Goal: Task Accomplishment & Management: Complete application form

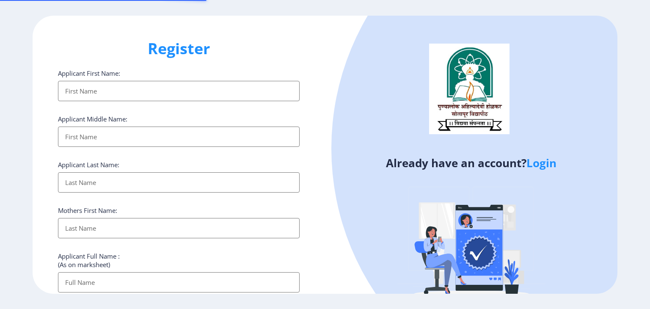
select select
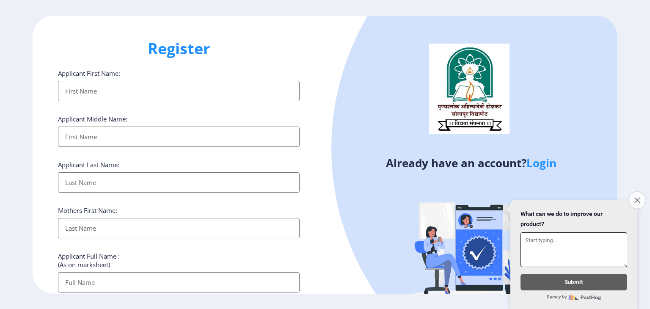
click at [634, 197] on icon "Close survey" at bounding box center [636, 199] width 5 height 5
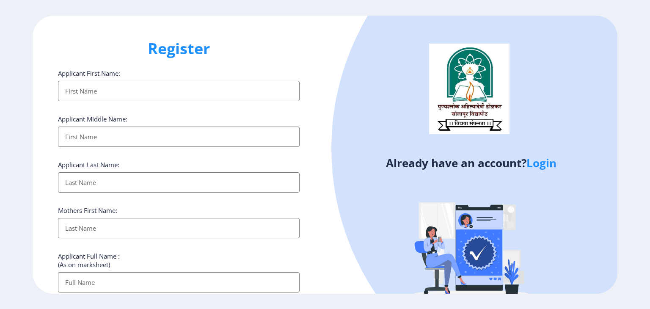
click at [121, 277] on input "Applicant First Name:" at bounding box center [178, 282] width 241 height 20
click at [113, 225] on input "Applicant First Name:" at bounding box center [178, 228] width 241 height 20
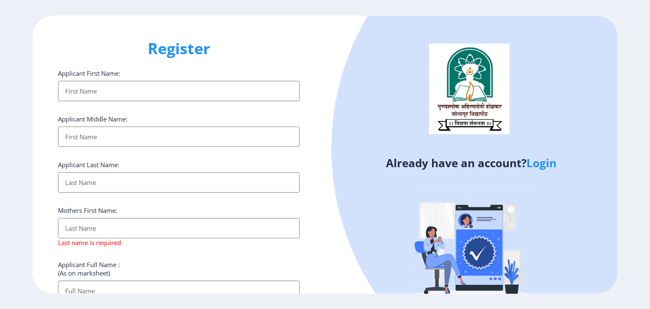
click at [104, 169] on div "Applicant Last Name:" at bounding box center [178, 176] width 241 height 32
click at [99, 130] on input "Applicant First Name:" at bounding box center [178, 136] width 241 height 20
click at [541, 166] on link "Login" at bounding box center [541, 162] width 30 height 15
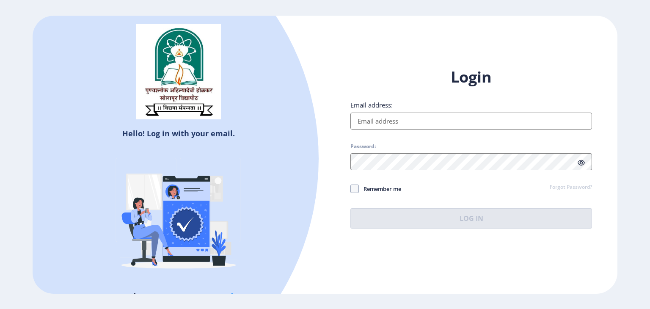
click at [385, 120] on input "Email address:" at bounding box center [470, 120] width 241 height 17
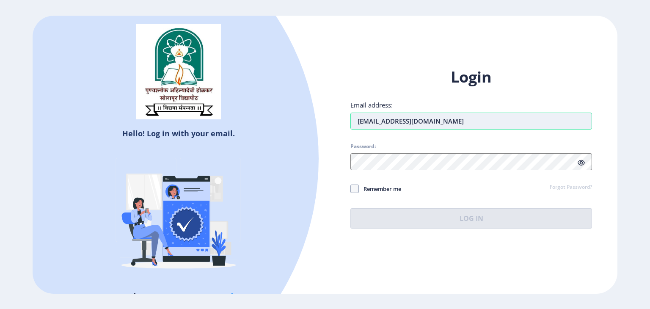
type input "[EMAIL_ADDRESS][DOMAIN_NAME]"
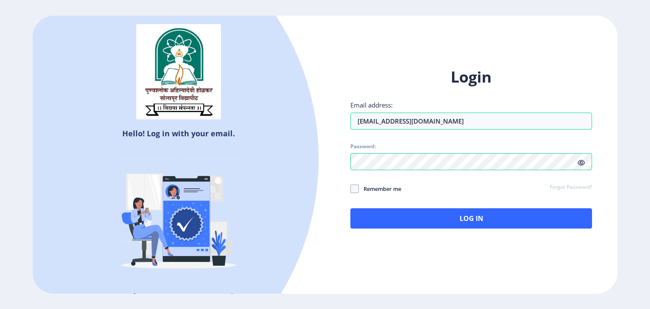
click at [580, 162] on icon at bounding box center [580, 162] width 7 height 6
click at [351, 189] on span at bounding box center [354, 188] width 8 height 8
click at [351, 189] on input "Remember me" at bounding box center [350, 188] width 0 height 0
click at [351, 189] on span at bounding box center [354, 188] width 8 height 8
click at [351, 189] on input "Remember me" at bounding box center [350, 188] width 0 height 0
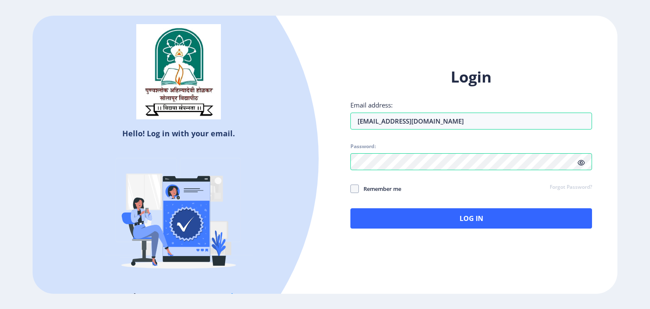
click at [357, 193] on label "Remember me" at bounding box center [375, 189] width 51 height 10
click at [351, 189] on input "Remember me" at bounding box center [350, 188] width 0 height 0
click at [357, 193] on label "Remember me" at bounding box center [375, 189] width 51 height 10
click at [351, 189] on input "Remember me" at bounding box center [350, 188] width 0 height 0
checkbox input "false"
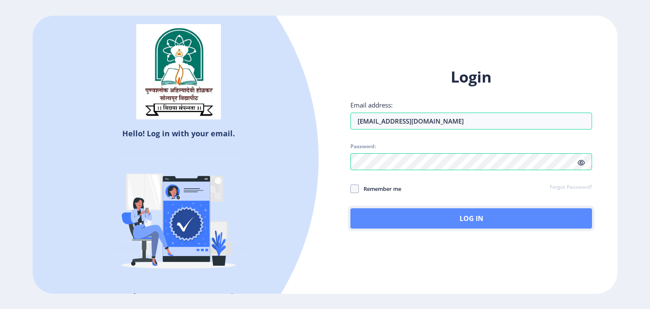
click at [368, 218] on button "Log In" at bounding box center [470, 218] width 241 height 20
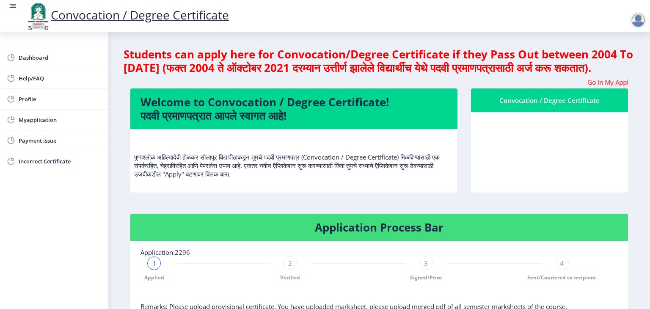
click at [636, 261] on nb-layout-column "Students can apply here for Convocation/Degree Certificate if they Pass Out bet…" at bounding box center [378, 265] width 541 height 466
click at [154, 267] on span "1" at bounding box center [154, 263] width 4 height 8
click at [288, 281] on span "Verified" at bounding box center [290, 277] width 20 height 7
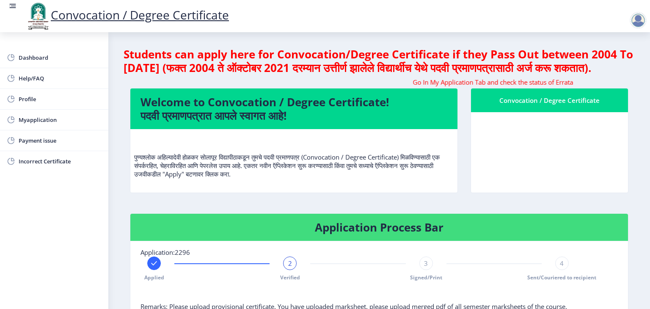
click at [420, 270] on div "3" at bounding box center [426, 263] width 14 height 14
click at [563, 270] on div "4" at bounding box center [562, 263] width 14 height 14
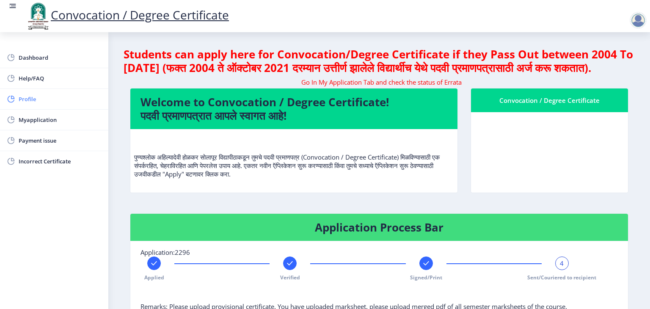
click at [22, 98] on span "Profile" at bounding box center [60, 99] width 83 height 10
select select
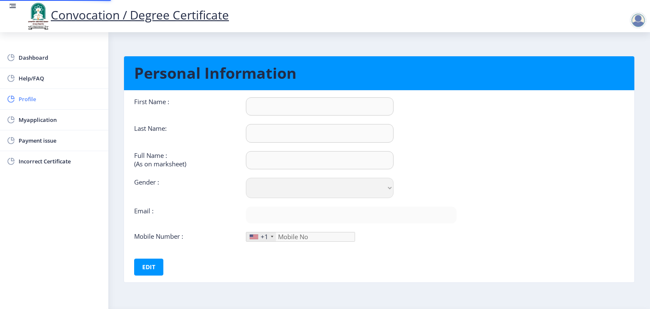
type input "Priyanka"
type input "Adasule"
type input "[PERSON_NAME]"
select select "[DEMOGRAPHIC_DATA]"
type input "[EMAIL_ADDRESS][DOMAIN_NAME]"
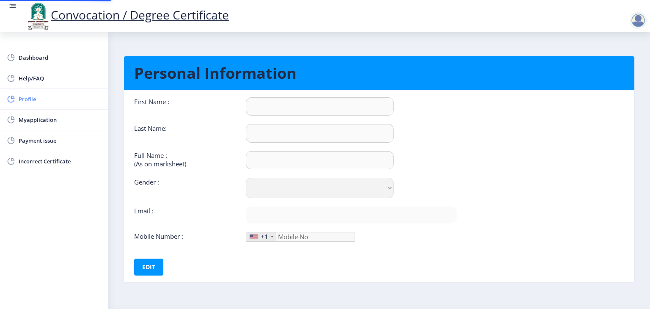
type input "7875060605"
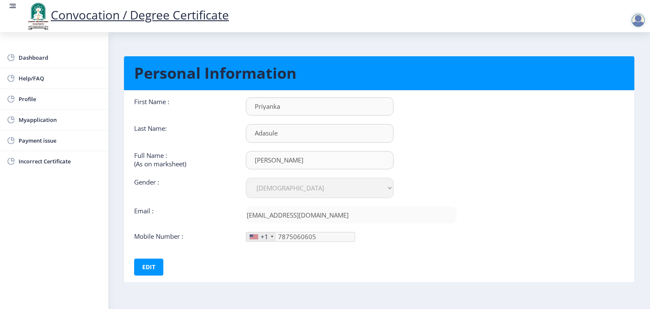
click at [643, 269] on nb-layout-column "Personal Information First Name : [PERSON_NAME] Last Name: Adasule Full Name : …" at bounding box center [378, 170] width 541 height 277
click at [27, 119] on span "Myapplication" at bounding box center [60, 120] width 83 height 10
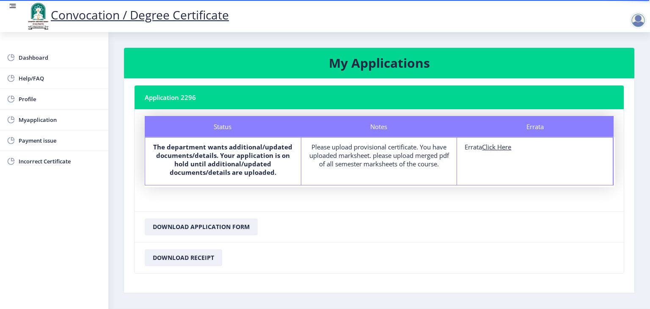
click at [495, 148] on u "Click Here" at bounding box center [496, 147] width 29 height 8
select select
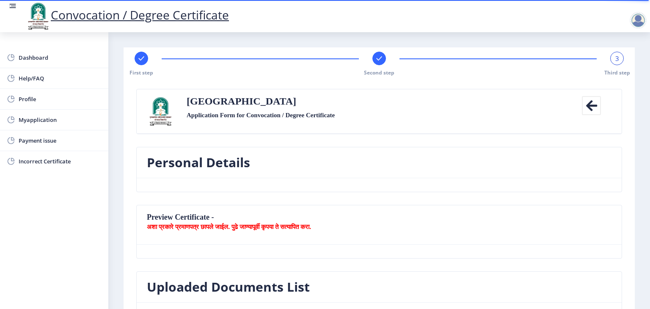
click at [243, 295] on nb-card-header "Uploaded Documents List" at bounding box center [379, 287] width 485 height 31
click at [200, 227] on b "अशा प्रकारे प्रमाणपत्र छापले जाईल. पुढे जाण्यापूर्वी कृपया ते सत्यापित करा." at bounding box center [229, 226] width 164 height 8
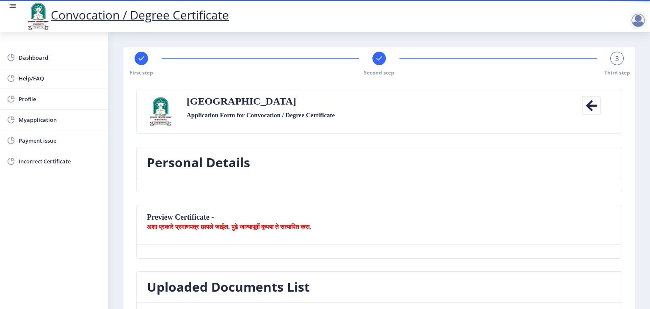
click at [172, 217] on nb-card-header "Preview Certificate - अशा प्रकारे प्रमाणपत्र छापले जाईल. पुढे जाण्यापूर्वी कृपय…" at bounding box center [379, 224] width 485 height 39
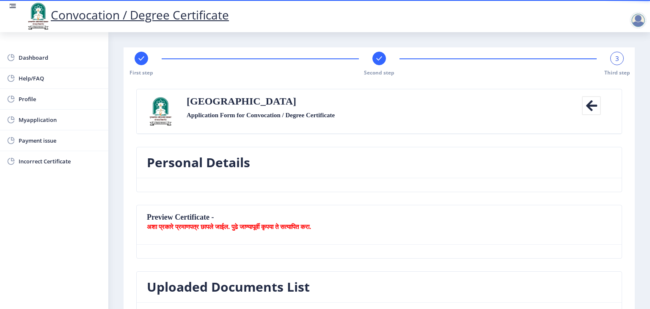
click at [377, 67] on div "Second step" at bounding box center [379, 64] width 14 height 25
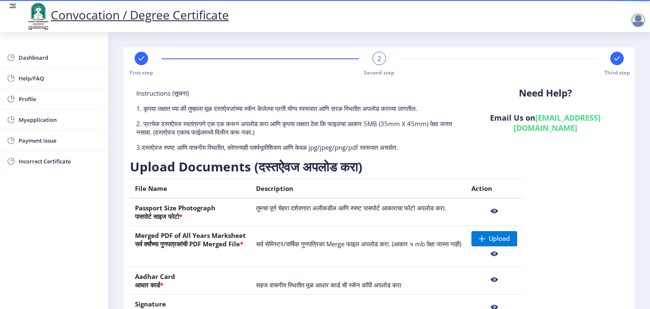
click at [140, 62] on rect at bounding box center [141, 58] width 8 height 8
select select "Regular"
select select "Advanced Accountancy"
select select "2014"
select select "March"
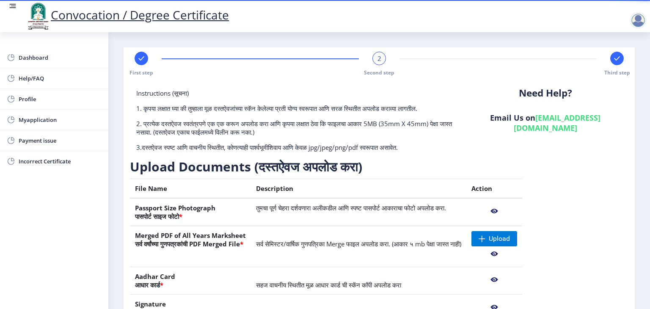
select select "SECOND CLASS"
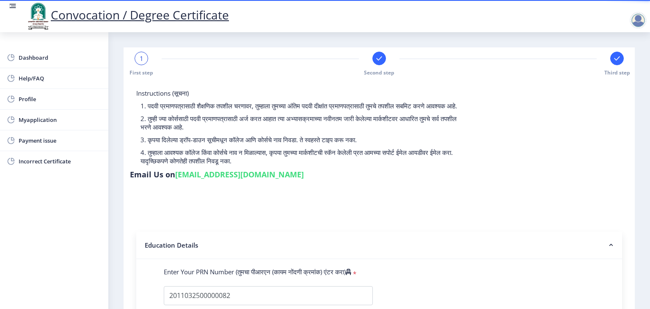
click at [609, 241] on rect at bounding box center [610, 245] width 8 height 8
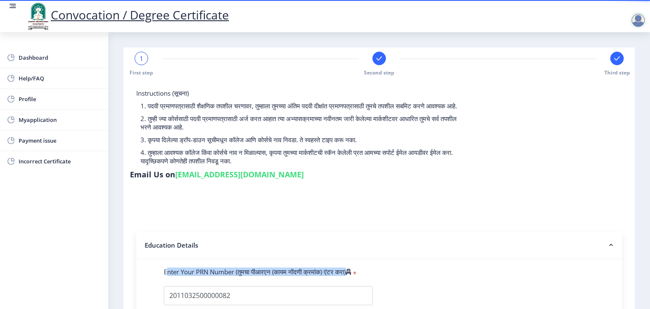
click at [609, 241] on rect at bounding box center [610, 245] width 8 height 8
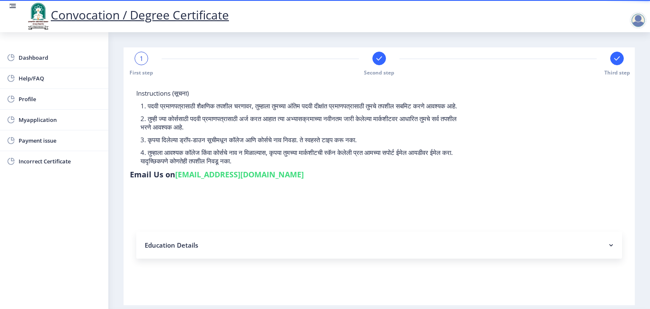
click at [609, 241] on rect at bounding box center [610, 245] width 8 height 8
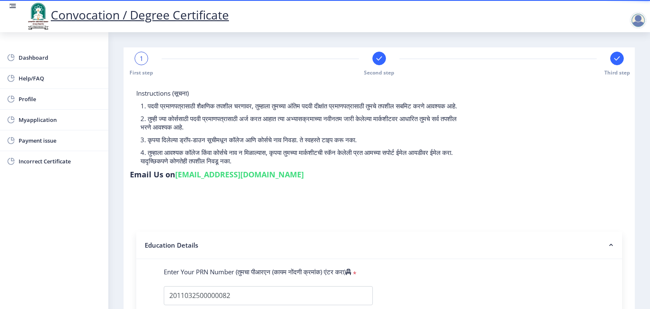
click at [609, 241] on rect at bounding box center [610, 245] width 8 height 8
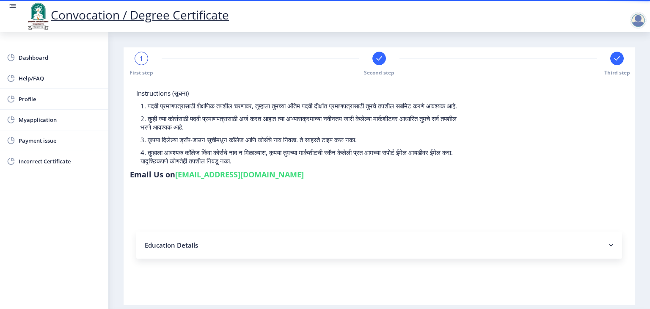
click at [609, 241] on rect at bounding box center [610, 245] width 8 height 8
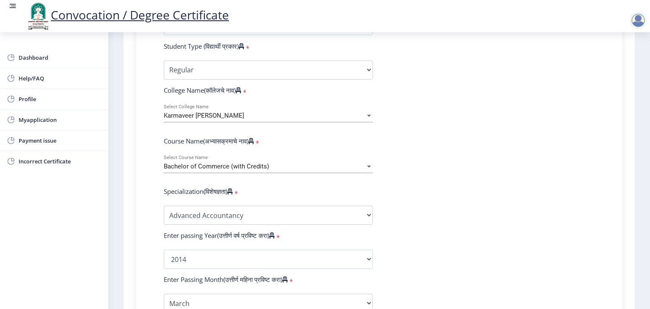
scroll to position [538, 0]
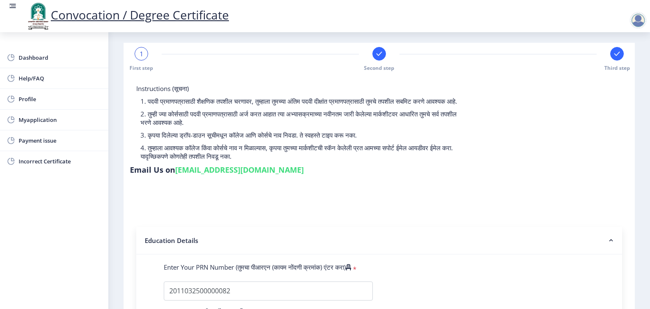
scroll to position [0, 0]
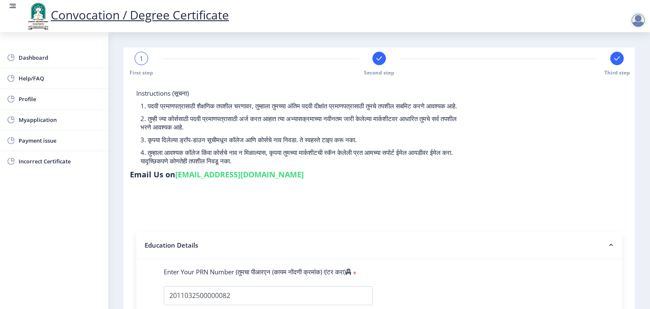
click at [379, 58] on rect at bounding box center [379, 58] width 8 height 8
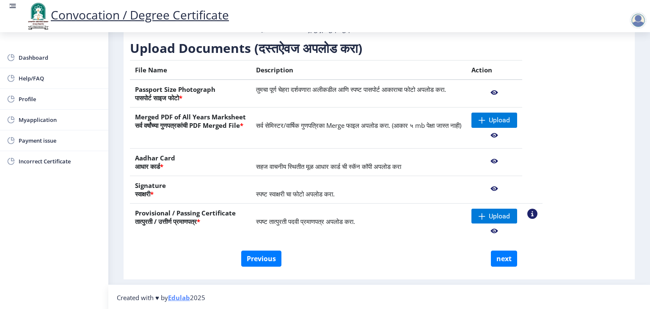
scroll to position [118, 0]
click at [330, 134] on td "सर्व सेमिस्टर/वार्षिक गुणपत्रिका Merge फाइल अपलोड करा. (आकार ५ mb पेक्षा जास्त …" at bounding box center [358, 127] width 215 height 41
click at [328, 137] on td "सर्व सेमिस्टर/वार्षिक गुणपत्रिका Merge फाइल अपलोड करा. (आकार ५ mb पेक्षा जास्त …" at bounding box center [358, 127] width 215 height 41
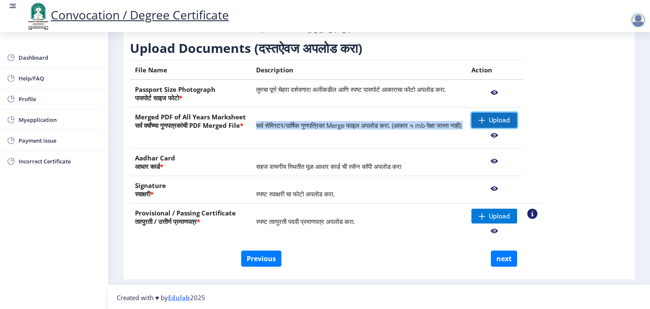
click at [510, 120] on span "Upload" at bounding box center [498, 120] width 21 height 8
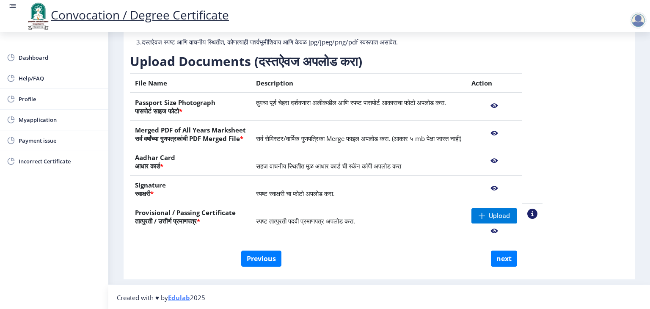
click at [579, 112] on div "Instructions (सूचना) 1. कृपया लक्षात घ्या की तुम्हाला मूळ दस्तऐवजांच्या स्कॅन क…" at bounding box center [379, 117] width 498 height 267
click at [507, 211] on span "Upload" at bounding box center [494, 215] width 46 height 15
click at [510, 218] on span "Upload" at bounding box center [498, 215] width 21 height 8
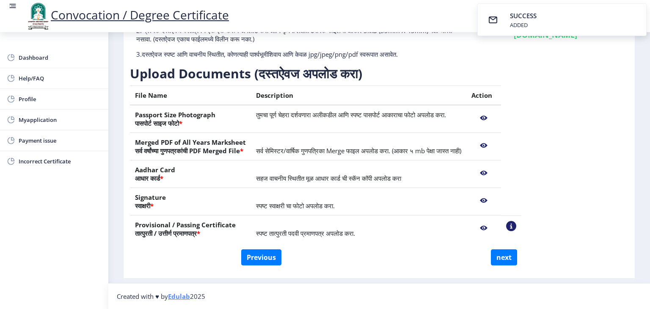
scroll to position [92, 0]
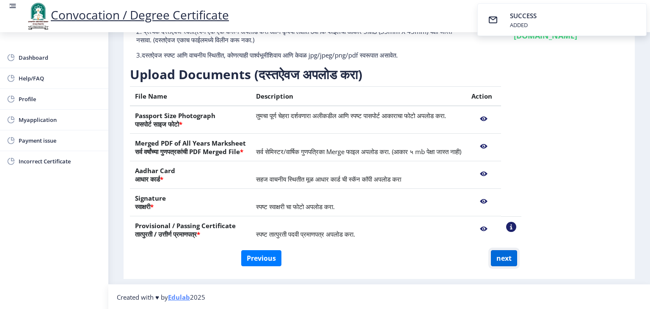
click at [505, 258] on button "next" at bounding box center [504, 258] width 26 height 16
select select
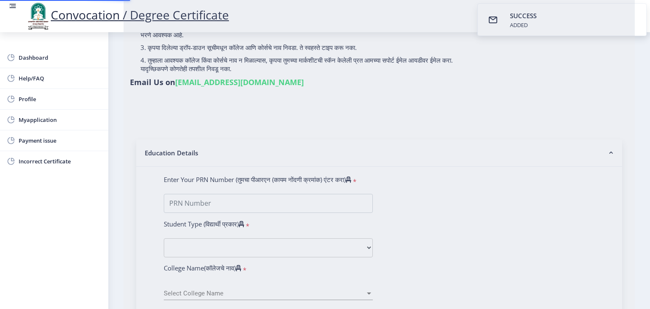
type input "[PERSON_NAME]"
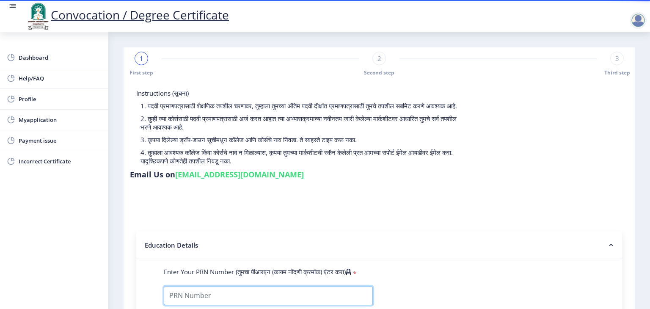
click at [321, 294] on input "Enter Your PRN Number (तुमचा पीआरएन (कायम नोंदणी क्रमांक) एंटर करा)" at bounding box center [268, 295] width 209 height 19
click at [363, 232] on nb-accordion-item-header "Education Details" at bounding box center [378, 244] width 485 height 27
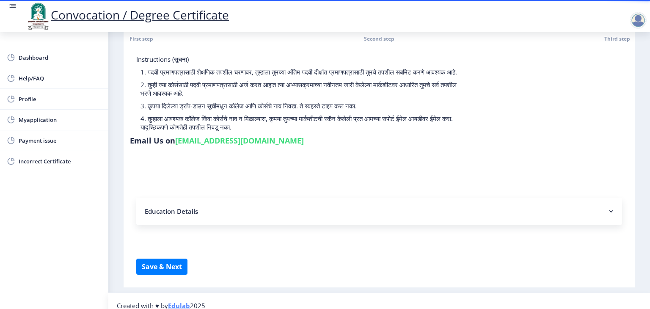
scroll to position [37, 0]
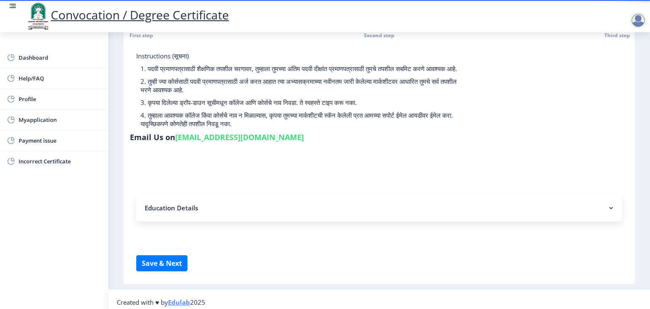
click at [251, 184] on form "Instructions (सूचना) 1. पदवी प्रमाणपत्रासाठी शैक्षणिक तपशील चरणावर, तुम्हाला तु…" at bounding box center [378, 161] width 485 height 219
click at [206, 161] on form "Instructions (सूचना) 1. पदवी प्रमाणपत्रासाठी शैक्षणिक तपशील चरणावर, तुम्हाला तु…" at bounding box center [378, 161] width 485 height 219
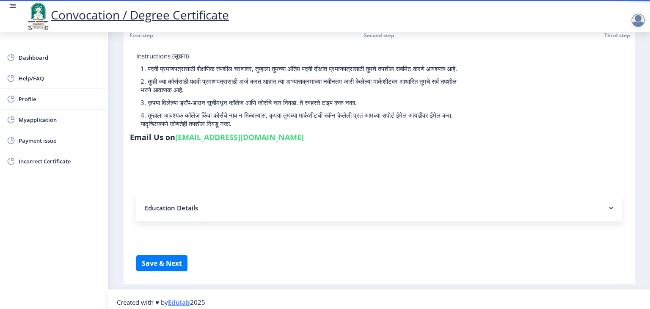
click at [206, 161] on form "Instructions (सूचना) 1. पदवी प्रमाणपत्रासाठी शैक्षणिक तपशील चरणावर, तुम्हाला तु…" at bounding box center [378, 161] width 485 height 219
click at [249, 123] on p "4. तुम्हाला आवश्यक कॉलेज किंवा कोर्सचे नाव न मिळाल्यास, कृपया तुमच्या मार्कशीटच…" at bounding box center [299, 119] width 319 height 17
click at [609, 204] on rect at bounding box center [610, 207] width 8 height 8
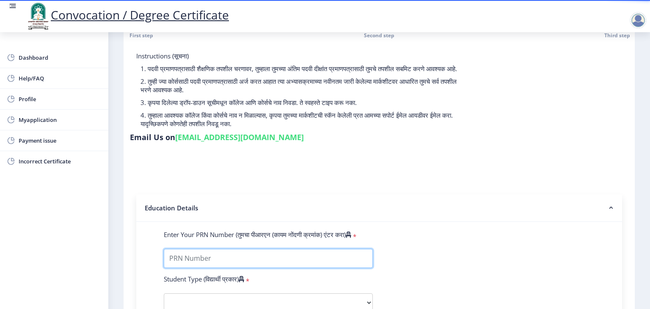
click at [197, 254] on input "Enter Your PRN Number (तुमचा पीआरएन (कायम नोंदणी क्रमांक) एंटर करा)" at bounding box center [268, 258] width 209 height 19
type input "2011032500000082"
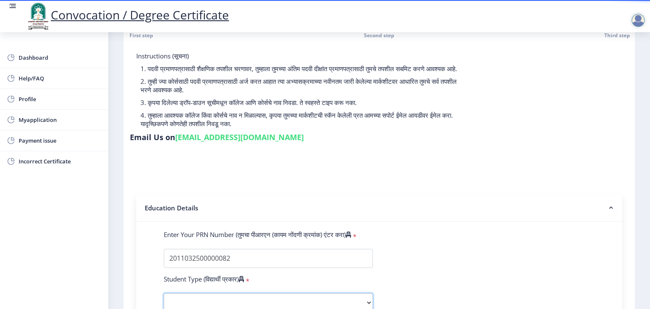
click at [203, 297] on select "Select Student Type Regular External" at bounding box center [268, 302] width 209 height 19
select select "Regular"
click at [164, 293] on select "Select Student Type Regular External" at bounding box center [268, 302] width 209 height 19
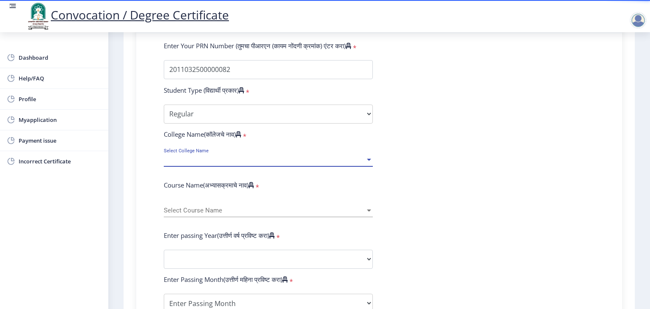
click at [213, 156] on span "Select College Name" at bounding box center [264, 159] width 201 height 7
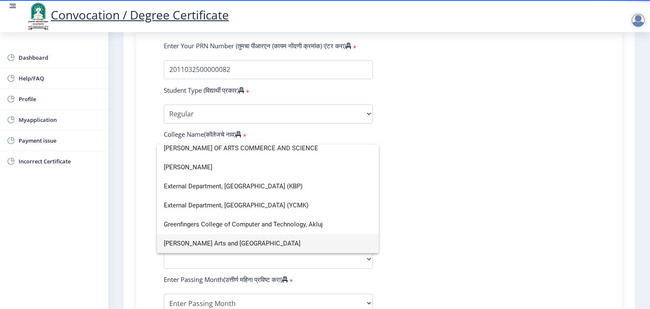
scroll to position [0, 0]
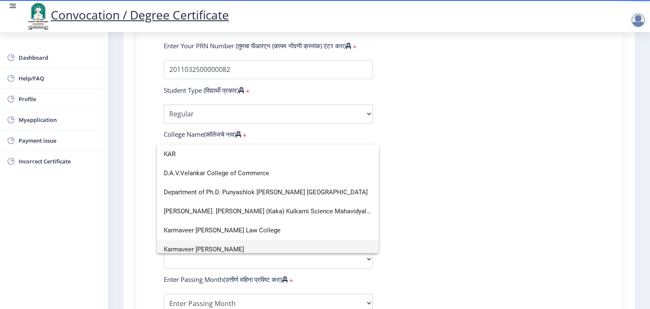
type input "KAR"
click at [246, 247] on span "Karmaveer [PERSON_NAME]" at bounding box center [268, 249] width 208 height 19
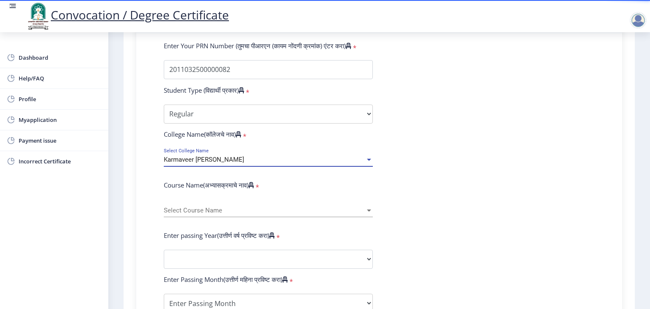
scroll to position [6, 0]
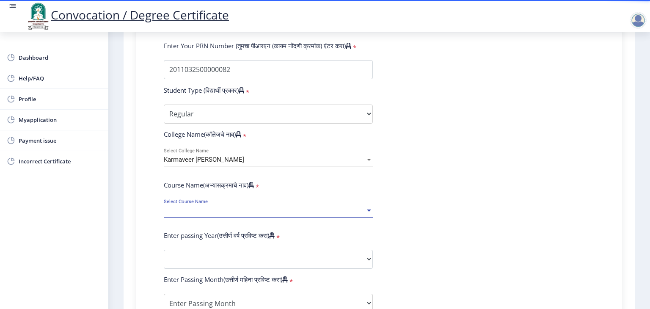
click at [205, 207] on span "Select Course Name" at bounding box center [264, 210] width 201 height 7
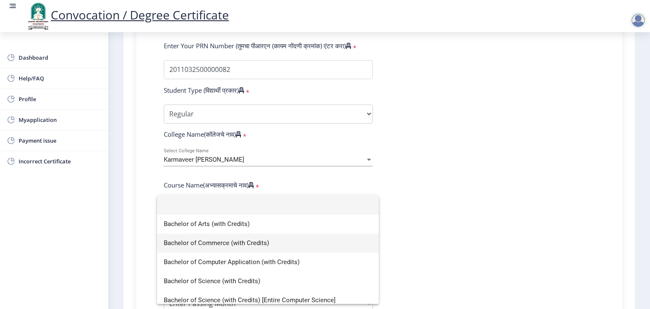
click at [244, 245] on span "Bachelor of Commerce (with Credits)" at bounding box center [268, 242] width 208 height 19
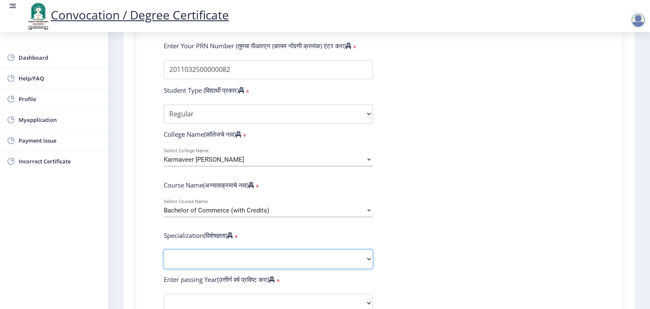
click at [228, 252] on select "Specialization Banking Advanced Accountancy Advanced Banking Advanced Cost Acco…" at bounding box center [268, 259] width 209 height 19
select select "Advanced Accountancy"
click at [164, 250] on select "Specialization Banking Advanced Accountancy Advanced Banking Advanced Cost Acco…" at bounding box center [268, 259] width 209 height 19
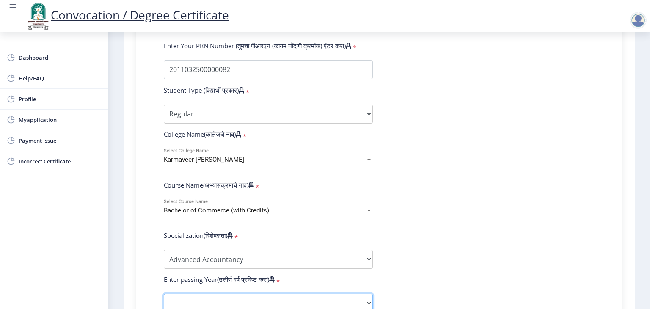
click at [230, 304] on select "2025 2024 2023 2022 2021 2020 2019 2018 2017 2016 2015 2014 2013 2012 2011 2010…" at bounding box center [268, 302] width 209 height 19
select select "2014"
click at [164, 293] on select "2025 2024 2023 2022 2021 2020 2019 2018 2017 2016 2015 2014 2013 2012 2011 2010…" at bounding box center [268, 302] width 209 height 19
click at [573, 159] on form "Enter Your PRN Number (तुमचा पीआरएन (कायम नोंदणी क्रमांक) एंटर करा) * Student T…" at bounding box center [378, 287] width 443 height 492
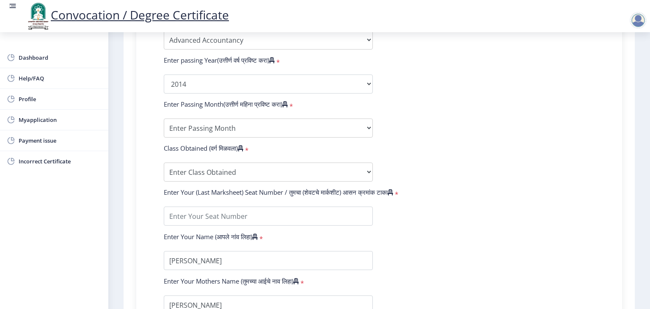
scroll to position [446, 0]
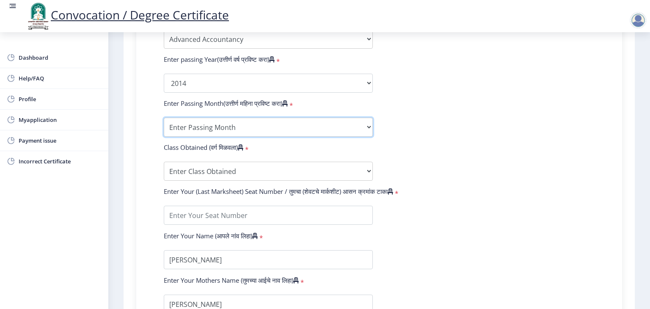
click at [240, 121] on select "Enter Passing Month March April May October November December" at bounding box center [268, 127] width 209 height 19
select select "March"
click at [164, 118] on select "Enter Passing Month March April May October November December" at bounding box center [268, 127] width 209 height 19
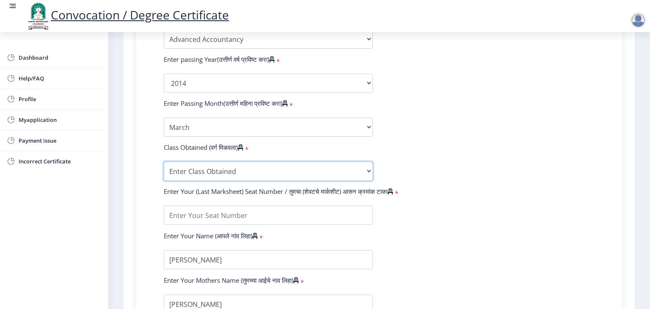
click at [197, 173] on select "Enter Class Obtained FIRST CLASS WITH DISTINCTION FIRST CLASS HIGHER SECOND CLA…" at bounding box center [268, 171] width 209 height 19
select select "Grade B+"
click at [164, 162] on select "Enter Class Obtained FIRST CLASS WITH DISTINCTION FIRST CLASS HIGHER SECOND CLA…" at bounding box center [268, 171] width 209 height 19
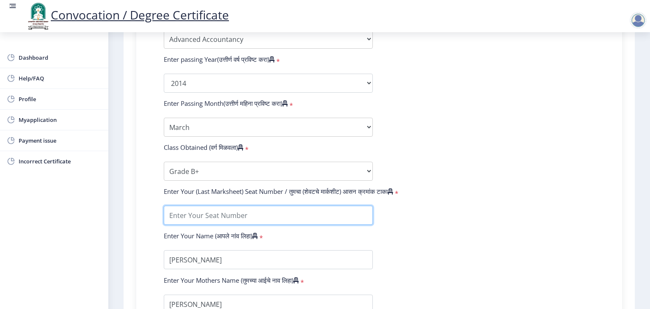
click at [183, 206] on input "textarea" at bounding box center [268, 215] width 209 height 19
type input "084586"
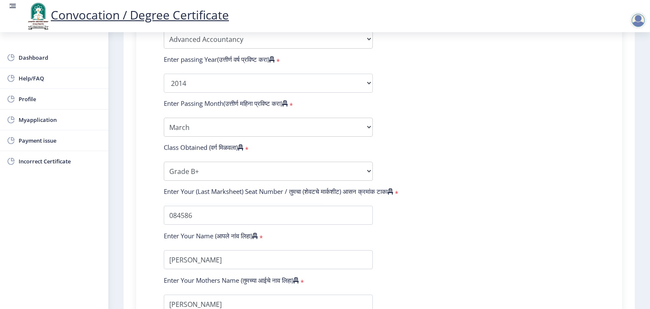
scroll to position [554, 0]
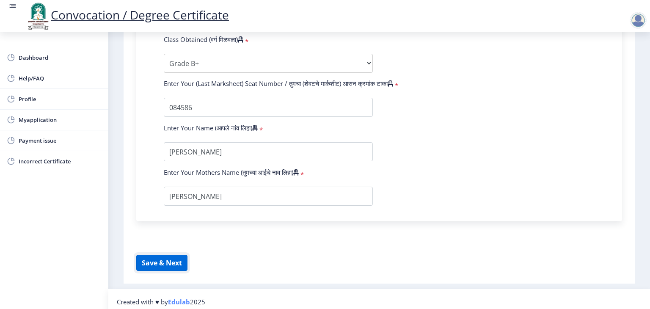
click at [164, 255] on button "Save & Next" at bounding box center [161, 263] width 51 height 16
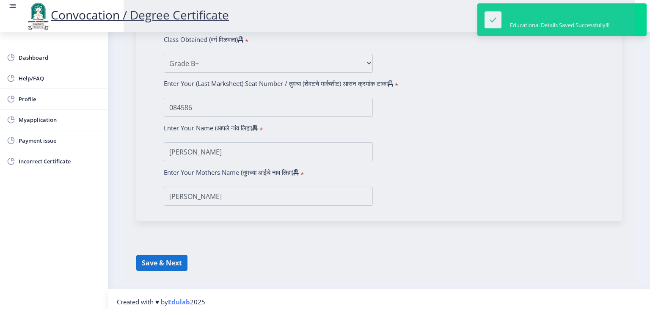
select select
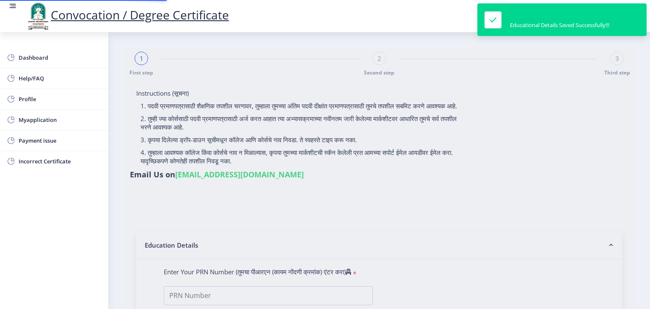
type input "2011032500000082"
select select "Regular"
select select "2014"
select select "March"
select select "Grade B+"
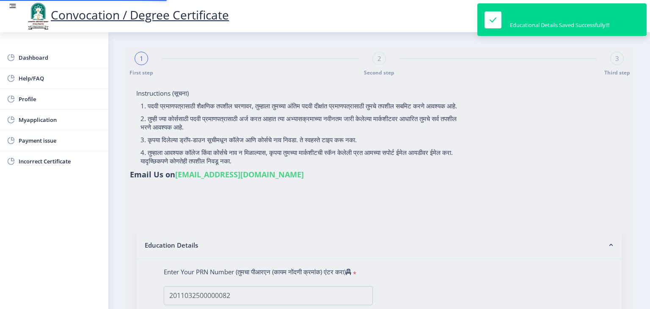
type input "084586"
select select "Advanced Accountancy"
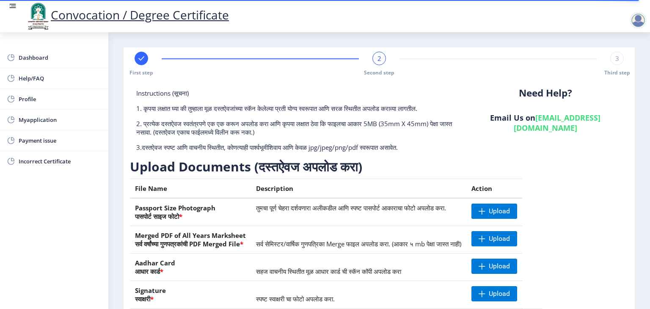
click at [473, 156] on div "Need Help? Email Us on [EMAIL_ADDRESS][DOMAIN_NAME]" at bounding box center [545, 123] width 166 height 69
click at [611, 198] on div "Instructions (सूचना) 1. कृपया लक्षात घ्या की तुम्हाला मूळ दस्तऐवजांच्या स्कॅन क…" at bounding box center [379, 215] width 498 height 253
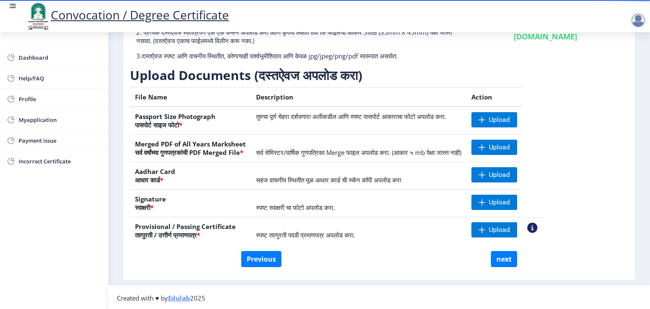
scroll to position [92, 0]
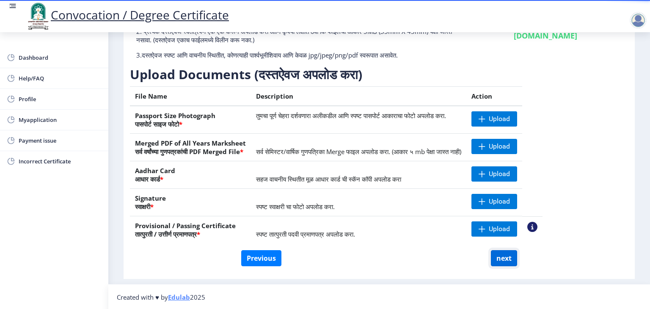
click at [505, 258] on button "next" at bounding box center [504, 258] width 26 height 16
select select
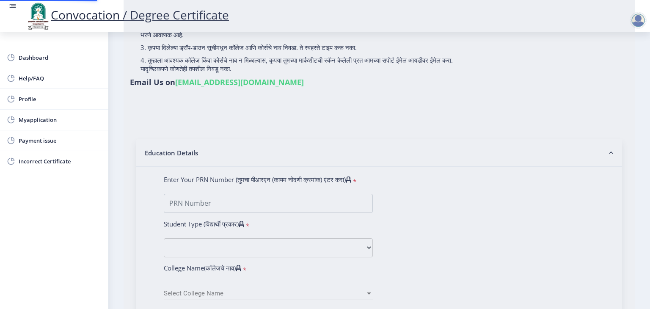
type input "[PERSON_NAME]"
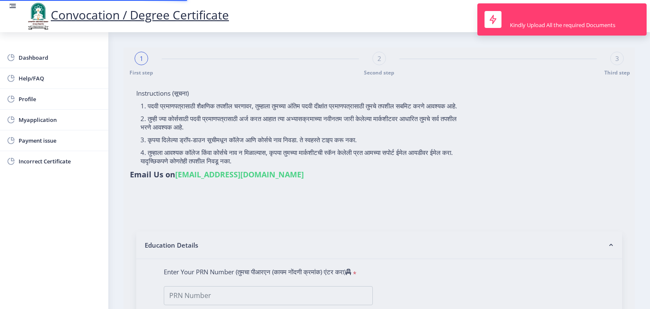
type input "2011032500000082"
select select "Regular"
select select "2014"
select select "March"
select select "Grade B+"
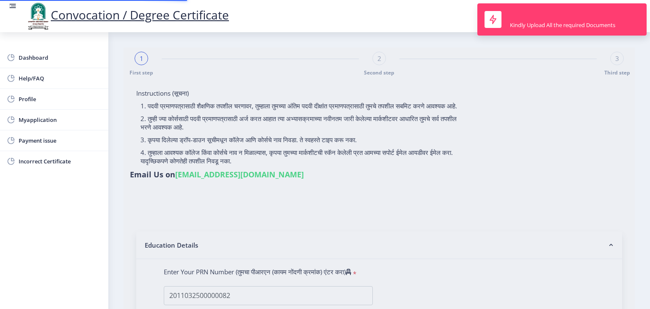
type input "084586"
select select "Advanced Accountancy"
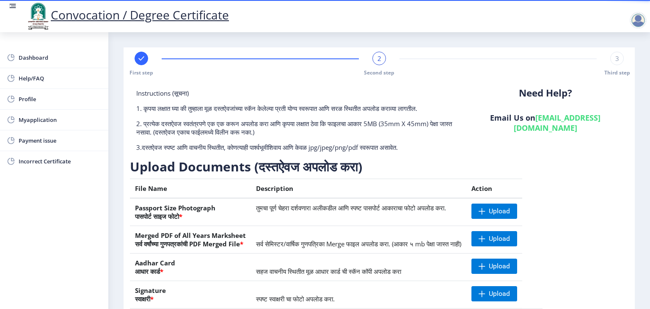
drag, startPoint x: 535, startPoint y: 161, endPoint x: 560, endPoint y: 227, distance: 71.2
click at [542, 227] on div "Upload Documents (दस्तऐवज अपलोड करा) File Name Description Action Passport Size…" at bounding box center [336, 250] width 412 height 184
click at [542, 228] on table "File Name Description Action Passport Size Photograph पासपोर्ट साइज फोटो * तुमच…" at bounding box center [336, 256] width 412 height 157
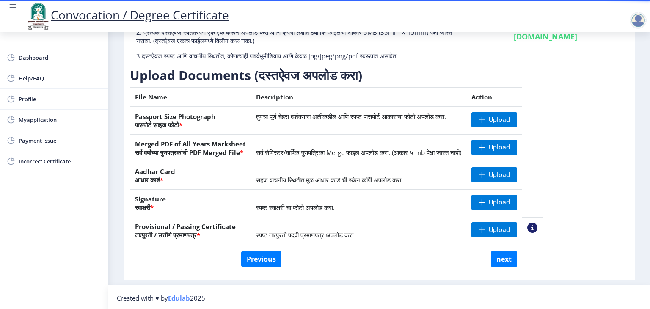
scroll to position [92, 0]
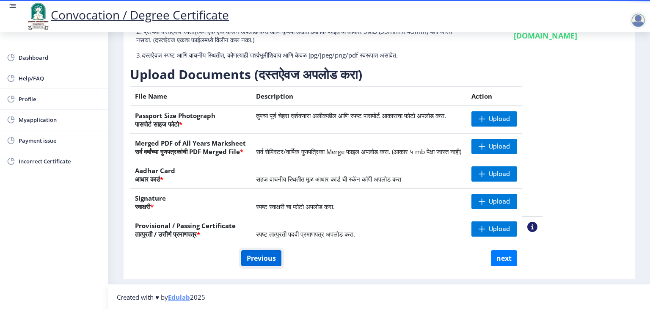
click at [252, 265] on button "Previous" at bounding box center [261, 258] width 40 height 16
select select "Regular"
select select "Advanced Accountancy"
select select "2014"
select select "March"
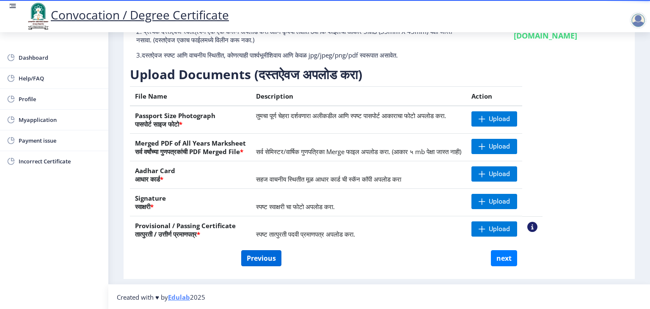
select select "Grade B+"
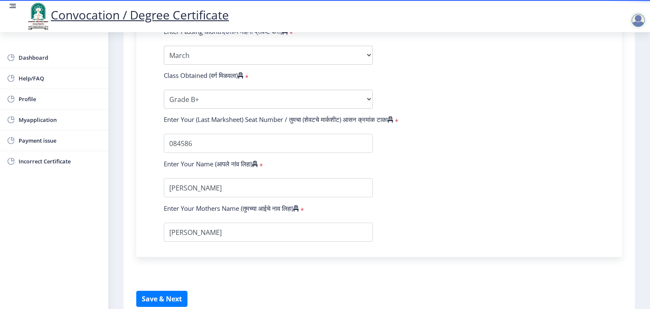
scroll to position [554, 0]
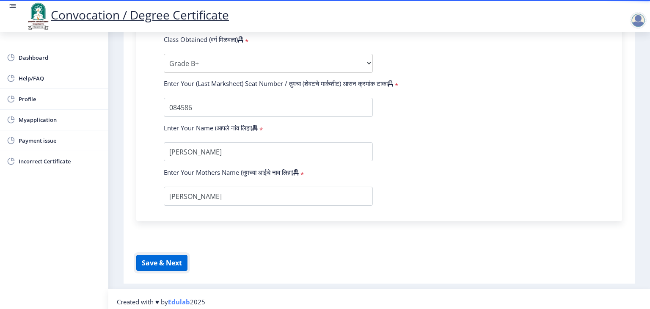
click at [176, 256] on button "Save & Next" at bounding box center [161, 263] width 51 height 16
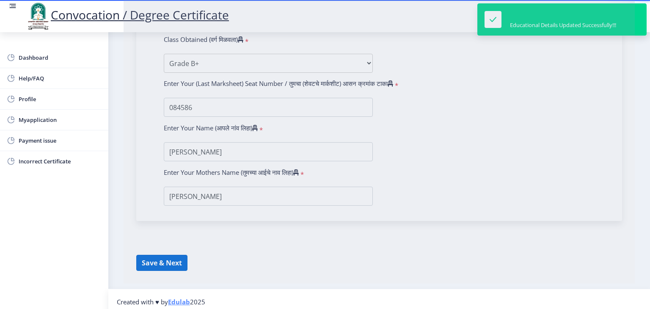
select select
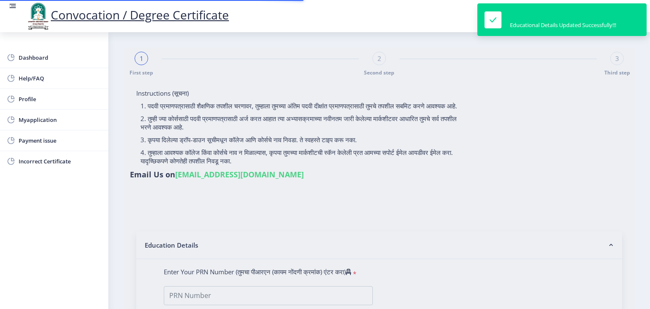
type input "2011032500000082"
select select "Regular"
select select "2014"
select select "March"
select select "Grade B+"
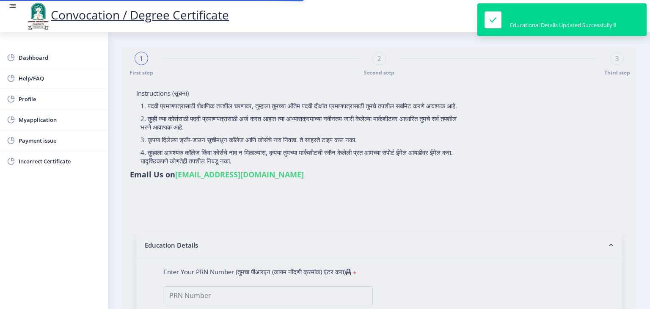
type input "084586"
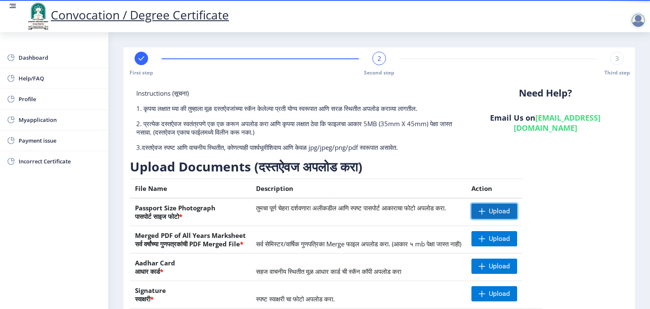
click at [485, 209] on span at bounding box center [481, 211] width 7 height 7
click at [496, 210] on nb-action at bounding box center [483, 210] width 25 height 15
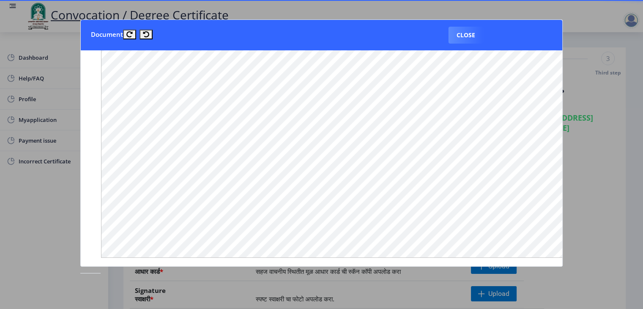
scroll to position [664, 0]
click at [463, 41] on button "Close" at bounding box center [466, 35] width 35 height 17
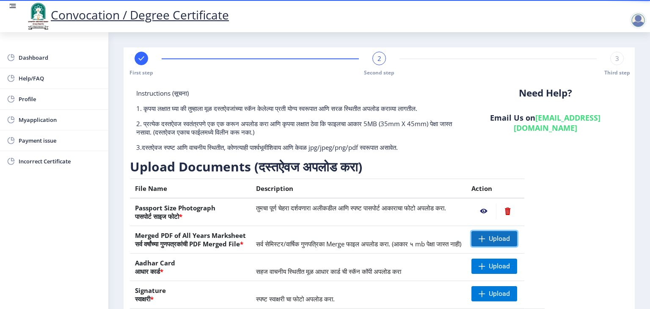
click at [510, 241] on span "Upload" at bounding box center [498, 238] width 21 height 8
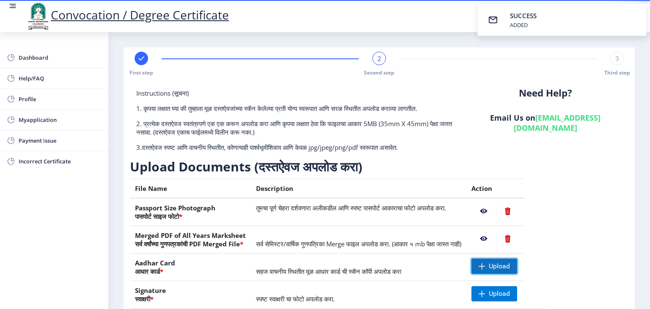
click at [510, 262] on span "Upload" at bounding box center [498, 266] width 21 height 8
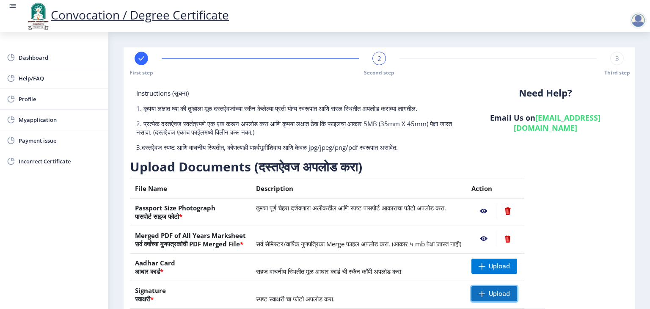
click at [517, 288] on span "Upload" at bounding box center [494, 293] width 46 height 15
click at [496, 292] on nb-action at bounding box center [483, 293] width 25 height 15
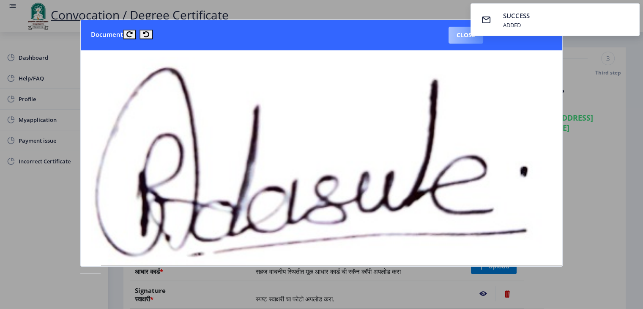
click at [463, 41] on button "Close" at bounding box center [466, 35] width 35 height 17
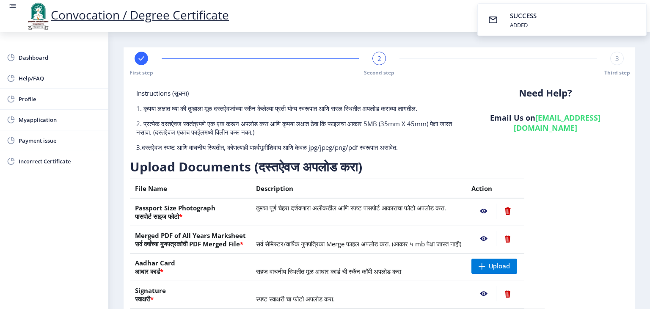
click at [582, 176] on div "Instructions (सूचना) 1. कृपया लक्षात घ्या की तुम्हाला मूळ दस्तऐवजांच्या स्कॅन क…" at bounding box center [379, 215] width 498 height 253
drag, startPoint x: 579, startPoint y: 181, endPoint x: 583, endPoint y: 215, distance: 33.7
click at [583, 215] on div "Instructions (सूचना) 1. कृपया लक्षात घ्या की तुम्हाला मूळ दस्तऐवजांच्या स्कॅन क…" at bounding box center [379, 215] width 498 height 253
drag, startPoint x: 583, startPoint y: 215, endPoint x: 588, endPoint y: 249, distance: 34.7
click at [588, 249] on div "Instructions (सूचना) 1. कृपया लक्षात घ्या की तुम्हाला मूळ दस्तऐवजांच्या स्कॅन क…" at bounding box center [379, 215] width 498 height 253
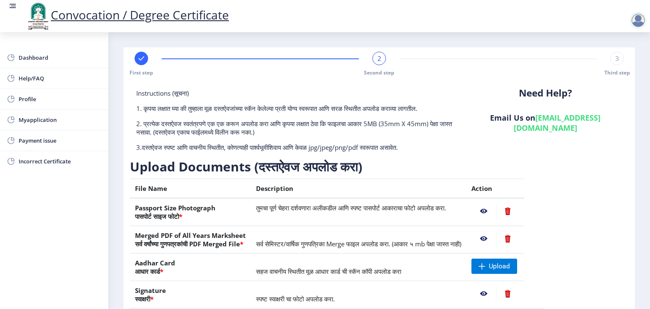
click at [496, 210] on nb-action at bounding box center [483, 210] width 25 height 15
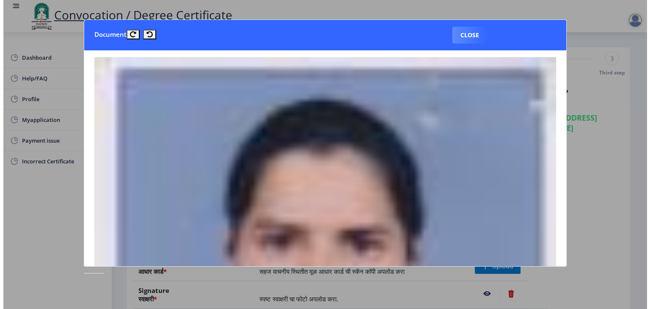
scroll to position [0, 0]
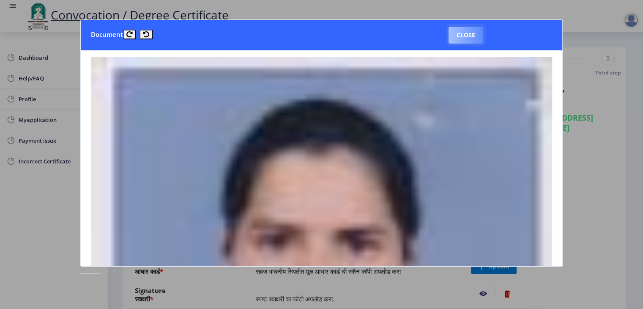
click at [472, 33] on button "Close" at bounding box center [466, 35] width 35 height 17
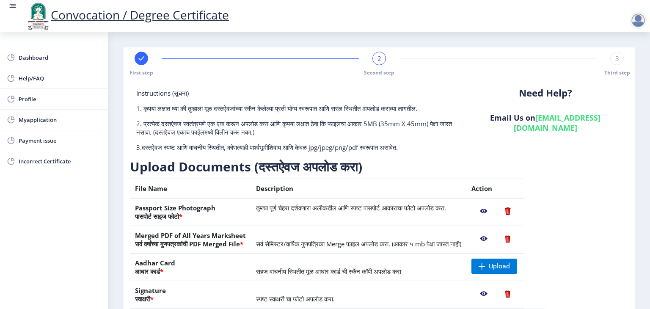
click at [592, 254] on div "Instructions (सूचना) 1. कृपया लक्षात घ्या की तुम्हाला मूळ दस्तऐवजांच्या स्कॅन क…" at bounding box center [379, 215] width 498 height 253
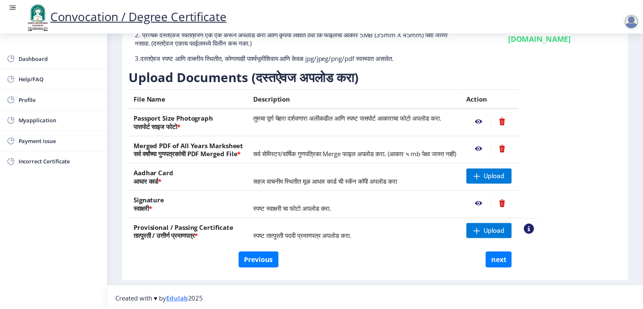
scroll to position [92, 0]
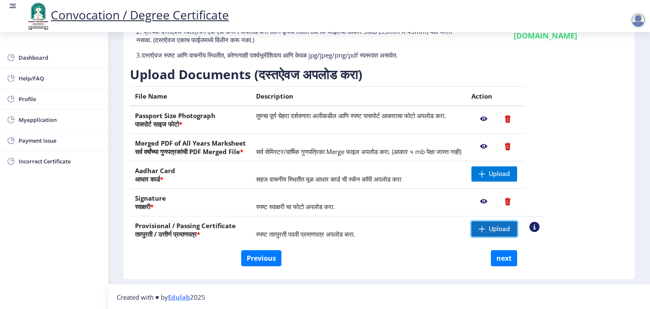
click at [510, 227] on span "Upload" at bounding box center [498, 229] width 21 height 8
click at [510, 173] on span "Upload" at bounding box center [498, 174] width 21 height 8
click at [519, 120] on nb-action at bounding box center [507, 118] width 23 height 15
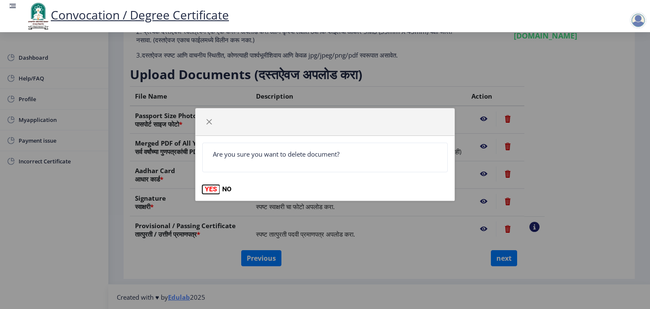
click at [213, 190] on button "YES" at bounding box center [210, 189] width 17 height 8
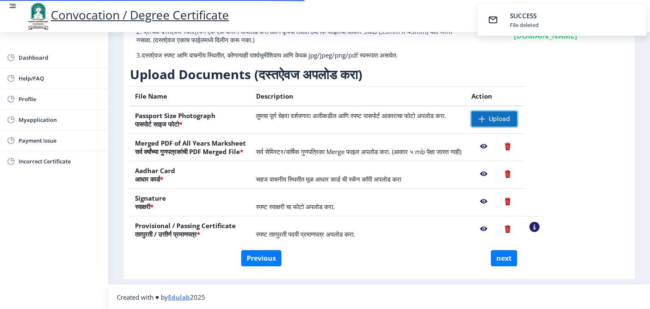
click at [485, 115] on span at bounding box center [481, 118] width 7 height 7
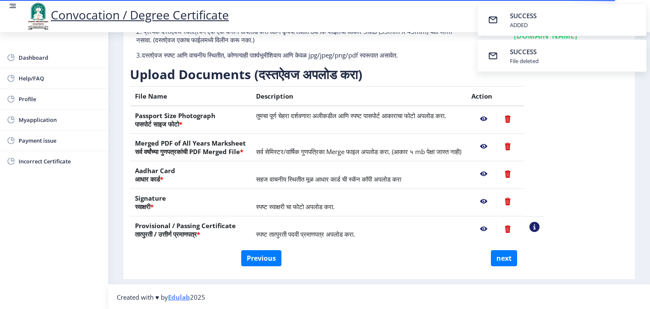
click at [496, 121] on nb-action at bounding box center [483, 118] width 25 height 15
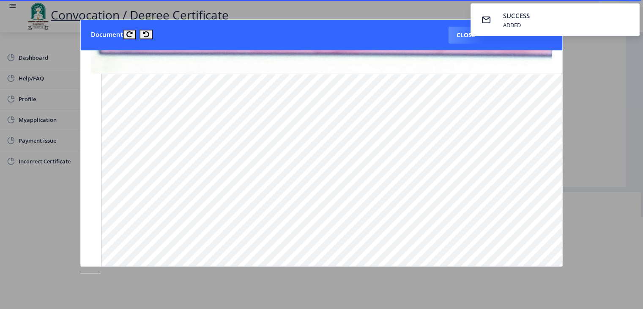
scroll to position [643, 0]
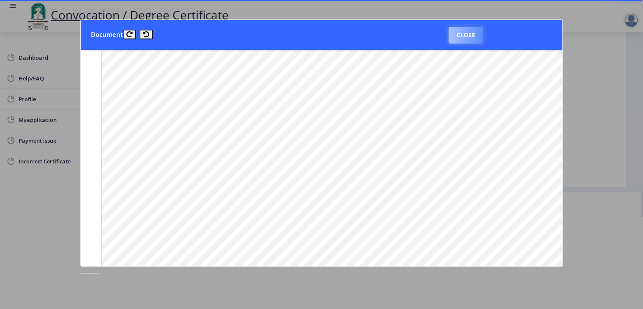
click at [469, 35] on button "Close" at bounding box center [466, 35] width 35 height 17
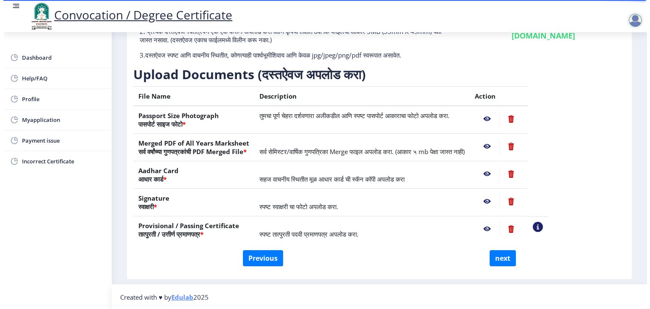
scroll to position [10, 0]
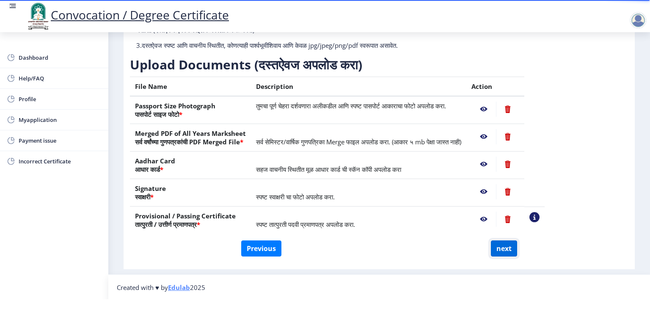
click at [503, 249] on button "next" at bounding box center [504, 248] width 26 height 16
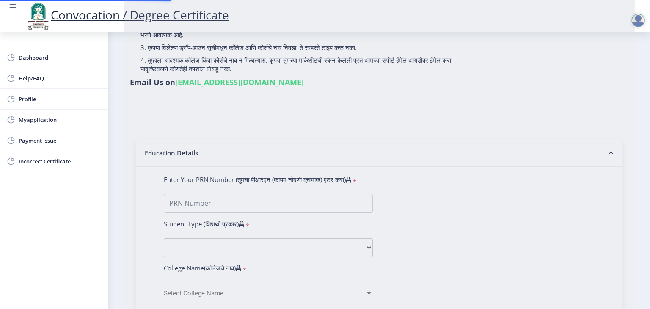
select select
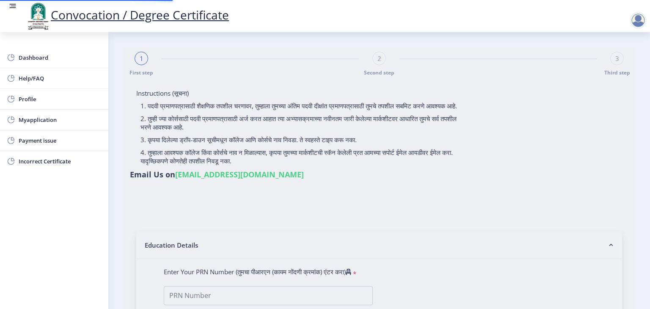
type input "[PERSON_NAME]"
type input "2011032500000082"
select select "Regular"
select select "2014"
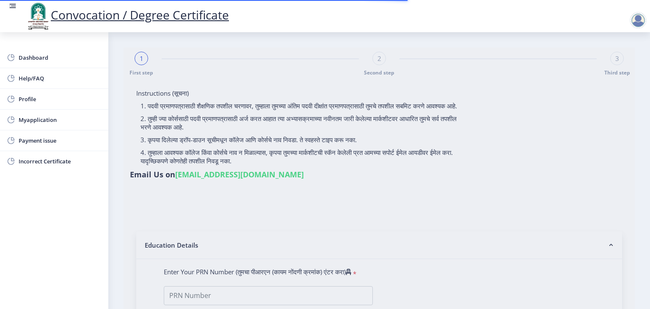
select select "March"
select select "Grade B+"
type input "084586"
select select "Advanced Accountancy"
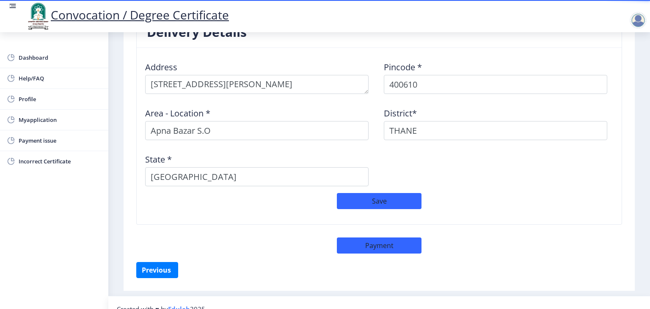
scroll to position [704, 0]
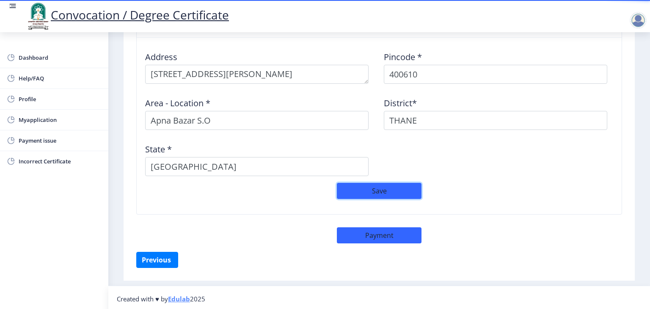
click at [386, 188] on button "Save" at bounding box center [379, 191] width 85 height 16
click at [44, 119] on span "Myapplication" at bounding box center [60, 120] width 83 height 10
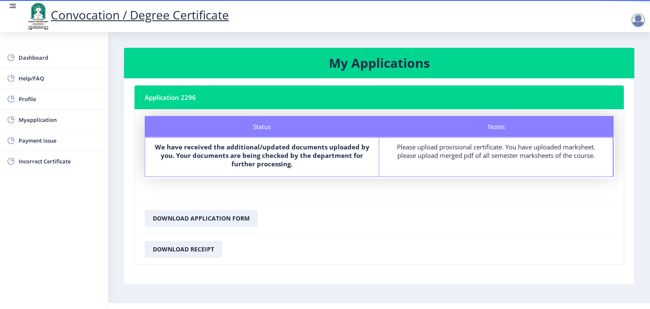
click at [411, 151] on div "Please upload provisional certificate. You have uploaded marksheet. please uplo…" at bounding box center [496, 151] width 218 height 17
click at [475, 154] on div "Please upload provisional certificate. You have uploaded marksheet. please uplo…" at bounding box center [496, 151] width 218 height 17
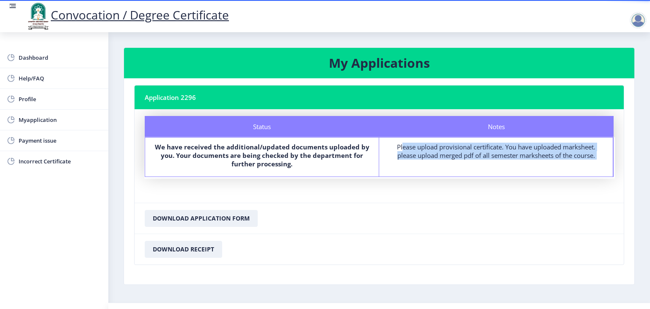
click at [475, 154] on div "Please upload provisional certificate. You have uploaded marksheet. please uplo…" at bounding box center [496, 151] width 218 height 17
click at [206, 219] on button "Download Application Form" at bounding box center [201, 218] width 113 height 17
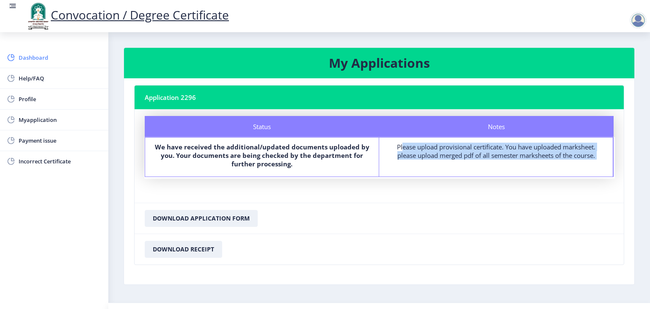
click at [38, 56] on span "Dashboard" at bounding box center [60, 57] width 83 height 10
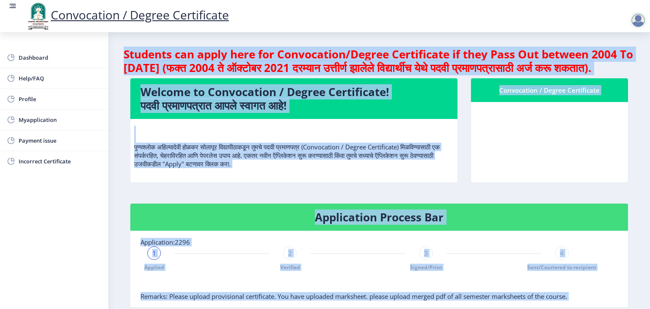
click at [524, 151] on nb-card-body at bounding box center [549, 142] width 157 height 80
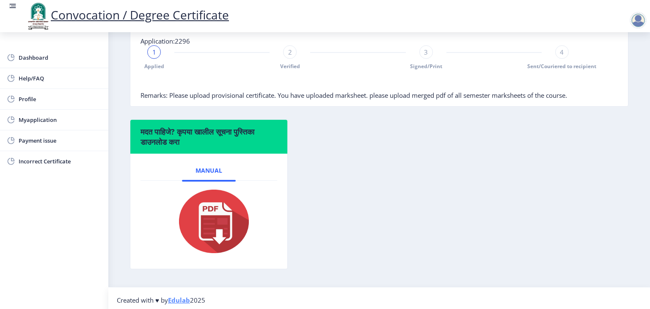
scroll to position [203, 0]
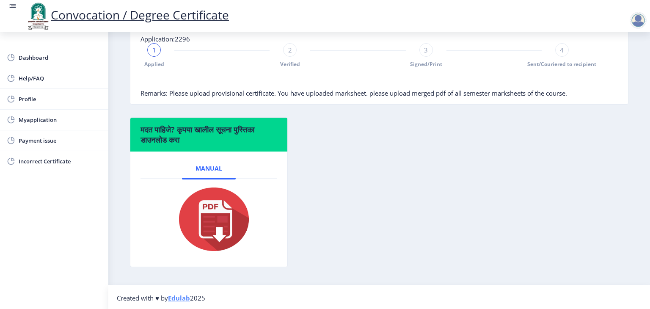
click at [156, 57] on div "1" at bounding box center [154, 50] width 14 height 14
click at [155, 54] on span "1" at bounding box center [154, 50] width 4 height 8
click at [185, 68] on div "1 Applied 2 Verified 3 Signed/Print 4 Sent/Couriered to recipient" at bounding box center [357, 55] width 435 height 25
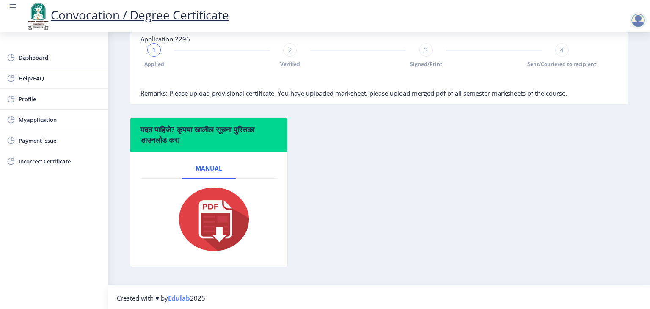
click at [291, 97] on span "Remarks: Please upload provisional certificate. You have uploaded marksheet. pl…" at bounding box center [353, 93] width 426 height 8
click at [51, 121] on span "Myapplication" at bounding box center [60, 120] width 83 height 10
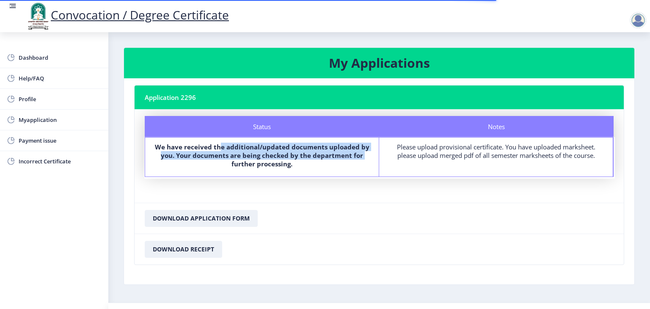
drag, startPoint x: 205, startPoint y: 165, endPoint x: 222, endPoint y: 147, distance: 25.4
click at [222, 147] on label "We have received the additional/updated documents uploaded by you. Your documen…" at bounding box center [262, 155] width 218 height 25
click at [222, 147] on b "We have received the additional/updated documents uploaded by you. Your documen…" at bounding box center [262, 155] width 214 height 25
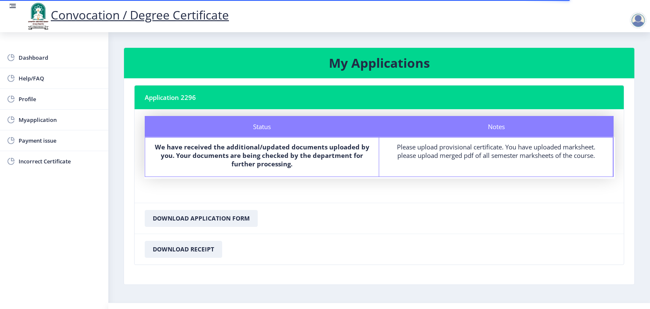
click at [416, 142] on div "Notes Please upload provisional certificate. You have uploaded marksheet. pleas…" at bounding box center [496, 156] width 234 height 39
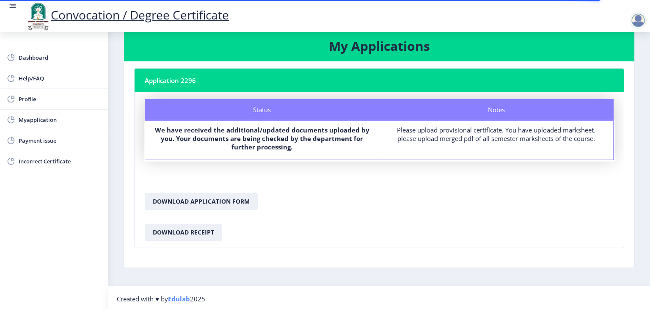
scroll to position [19, 0]
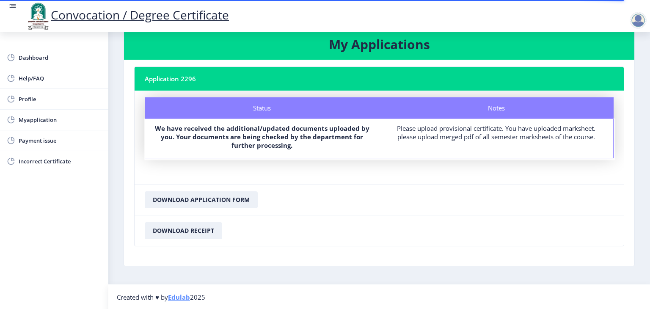
click at [318, 141] on label "We have received the additional/updated documents uploaded by you. Your documen…" at bounding box center [262, 136] width 218 height 25
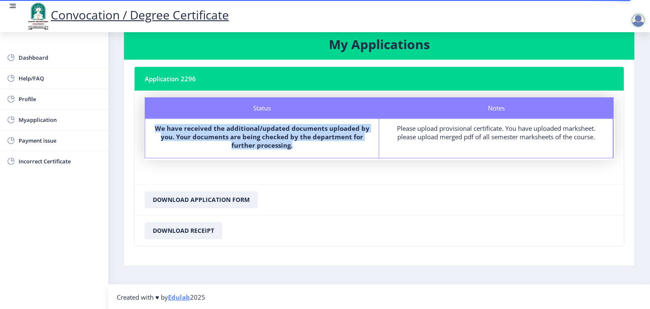
click at [318, 141] on label "We have received the additional/updated documents uploaded by you. Your documen…" at bounding box center [262, 136] width 218 height 25
click at [63, 159] on span "Incorrect Certificate" at bounding box center [60, 161] width 83 height 10
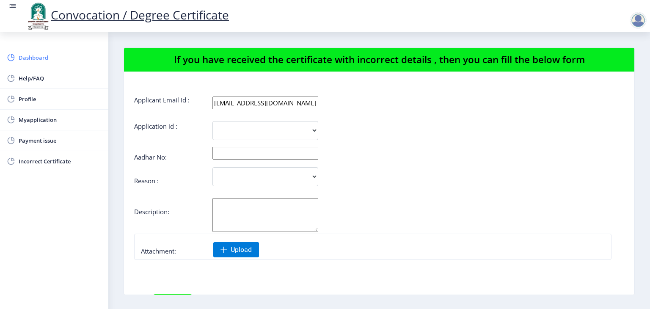
click at [39, 56] on span "Dashboard" at bounding box center [60, 57] width 83 height 10
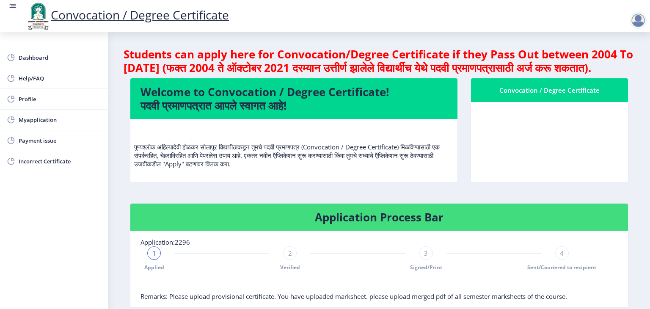
click at [12, 7] on rect at bounding box center [12, 6] width 8 height 8
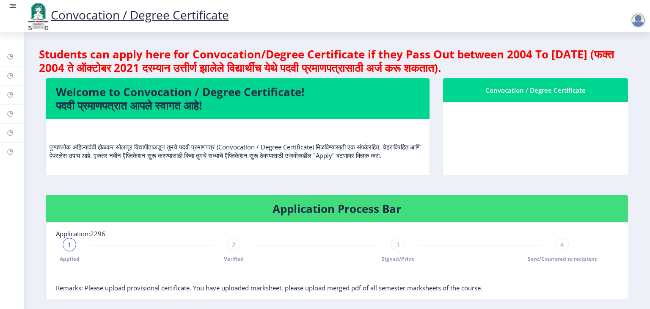
click at [12, 7] on rect at bounding box center [12, 6] width 8 height 8
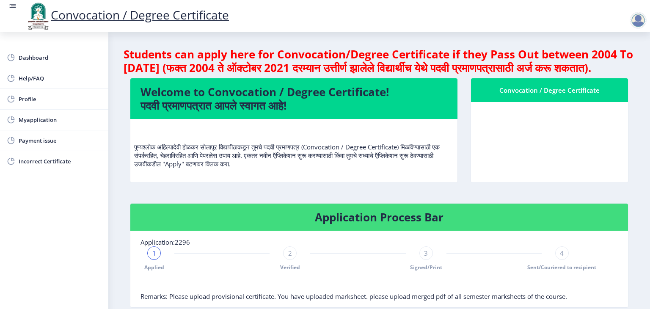
click at [563, 195] on div "Convocation / Degree Certificate" at bounding box center [549, 136] width 170 height 117
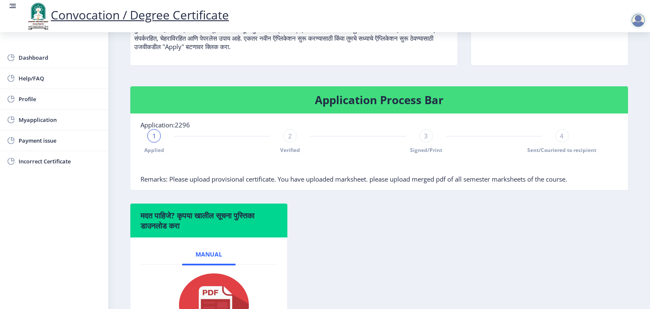
scroll to position [217, 0]
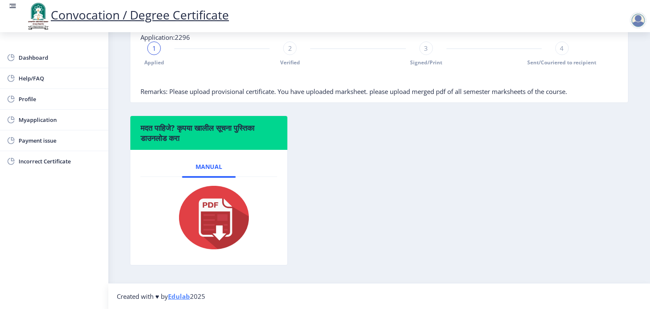
click at [294, 64] on span "Verified" at bounding box center [290, 62] width 20 height 7
click at [291, 63] on span "Verified" at bounding box center [290, 62] width 20 height 7
click at [154, 57] on div "Applied" at bounding box center [154, 53] width 14 height 25
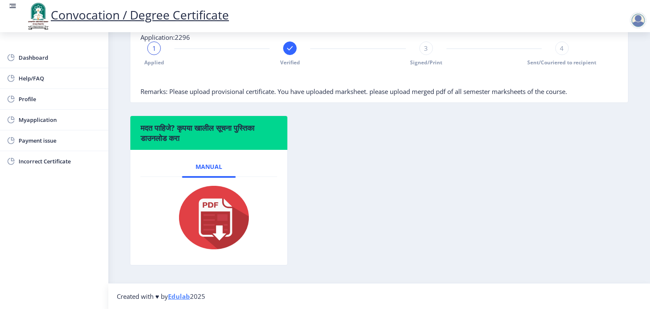
click at [154, 57] on div "1 Applied" at bounding box center [154, 53] width 14 height 25
click at [154, 49] on span "1" at bounding box center [154, 48] width 4 height 8
click at [151, 63] on span "Applied" at bounding box center [154, 62] width 20 height 7
click at [267, 68] on nb-stepper "1 Applied Verified 3 Signed/Print 4 Sent/Couriered to recipient" at bounding box center [357, 64] width 435 height 46
click at [424, 47] on span "3" at bounding box center [426, 48] width 4 height 8
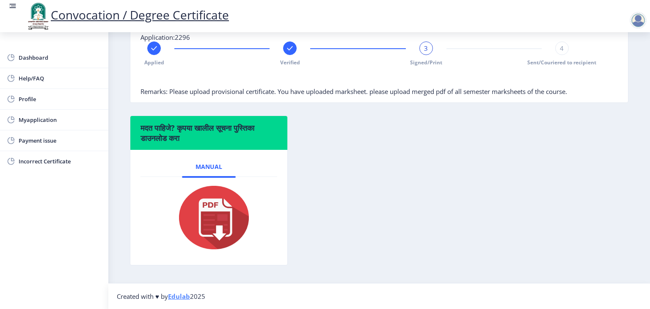
click at [424, 47] on span "3" at bounding box center [426, 48] width 4 height 8
click at [557, 46] on div "4" at bounding box center [562, 48] width 14 height 14
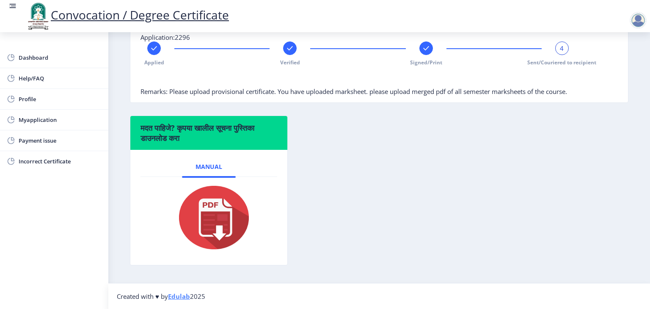
click at [504, 81] on div at bounding box center [357, 78] width 435 height 17
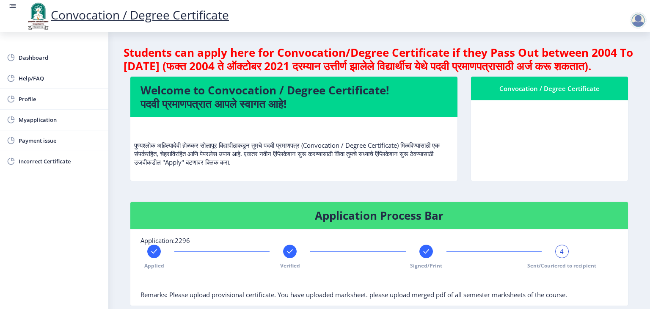
scroll to position [0, 0]
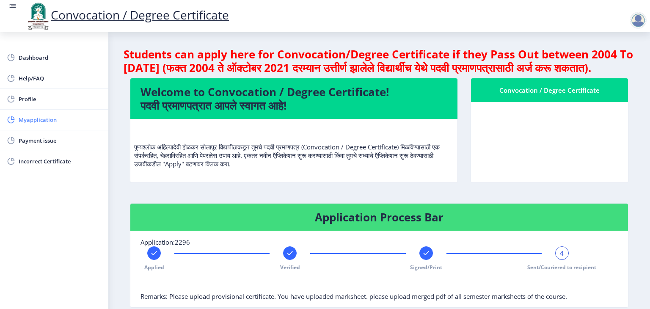
click at [46, 114] on link "Myapplication" at bounding box center [54, 120] width 108 height 20
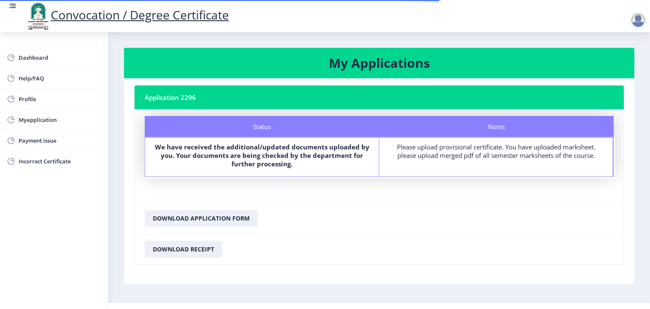
click at [232, 100] on nb-card-header "Application 2296" at bounding box center [378, 97] width 489 height 24
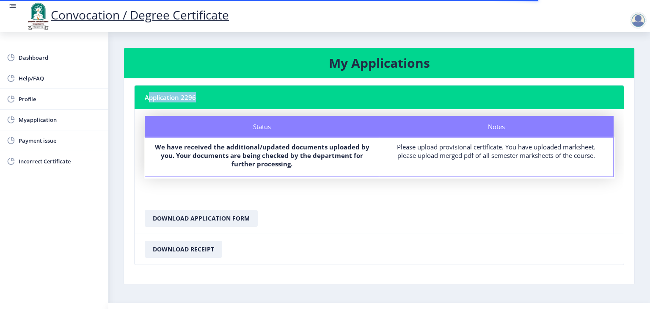
click at [232, 100] on nb-card-header "Application 2296" at bounding box center [378, 97] width 489 height 24
click at [44, 57] on span "Dashboard" at bounding box center [60, 57] width 83 height 10
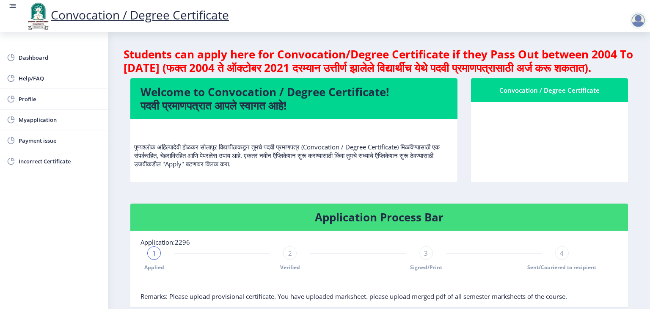
click at [326, 182] on nb-card-body "पुण्यश्लोक अहिल्यादेवी होळकर सोलापूर विद्यापीठाकडून तुमचे पदवी प्रमाणपत्र (Conv…" at bounding box center [293, 150] width 327 height 63
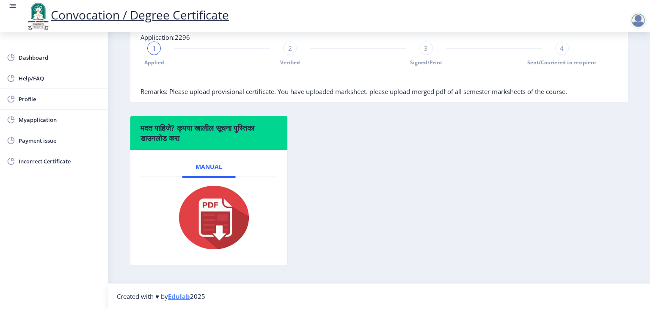
scroll to position [217, 0]
click at [153, 59] on div "1 Applied" at bounding box center [154, 53] width 14 height 25
drag, startPoint x: 153, startPoint y: 59, endPoint x: 419, endPoint y: 73, distance: 266.4
click at [419, 73] on nb-stepper "1 Applied 2 Verified 3 Signed/Print 4 Sent/Couriered to recipient" at bounding box center [357, 64] width 435 height 46
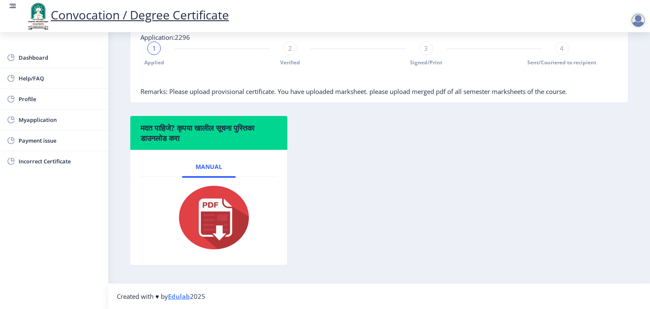
click at [561, 21] on div "Convocation / Degree Certificate" at bounding box center [333, 16] width 650 height 29
click at [508, 140] on div "मदत पाहिजे? कृपया खालील सूचना पुस्तिका डाउनलोड करा Manual" at bounding box center [378, 196] width 511 height 162
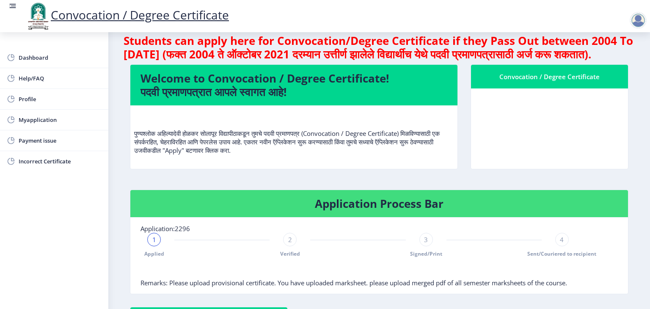
scroll to position [0, 0]
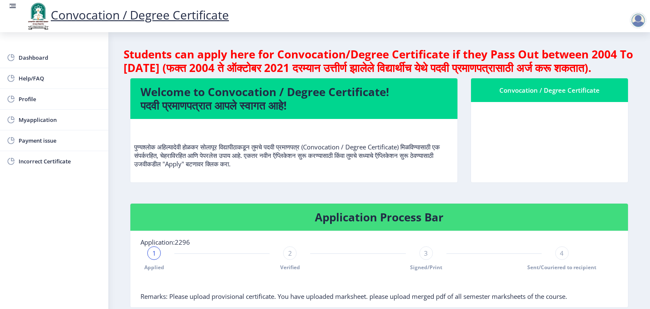
click at [406, 175] on div "पुण्यश्लोक अहिल्यादेवी होळकर सोलापूर विद्यापीठाकडून तुमचे पदवी प्रमाणपत्र (Conv…" at bounding box center [293, 150] width 319 height 49
click at [510, 157] on nb-card-body at bounding box center [549, 142] width 157 height 80
click at [562, 260] on div "4" at bounding box center [562, 253] width 14 height 14
click at [514, 178] on nb-card-body at bounding box center [549, 142] width 157 height 80
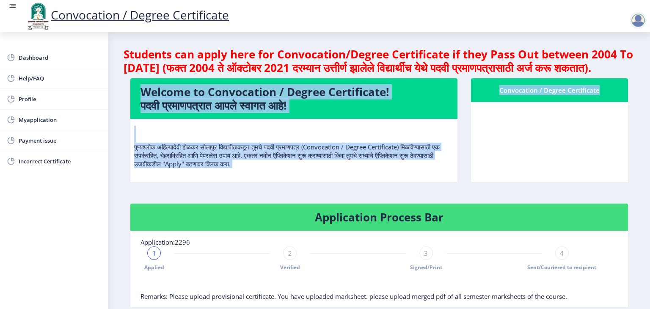
click at [514, 178] on nb-card-body at bounding box center [549, 142] width 157 height 80
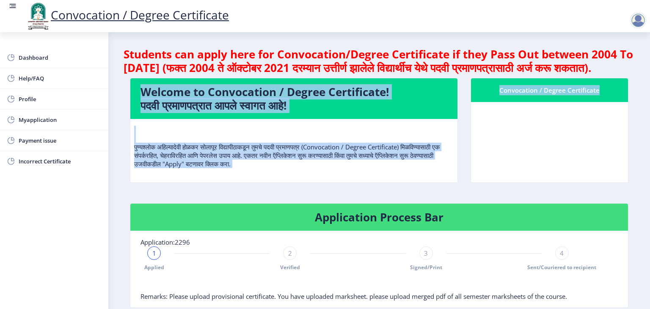
click at [514, 178] on nb-card-body at bounding box center [549, 142] width 157 height 80
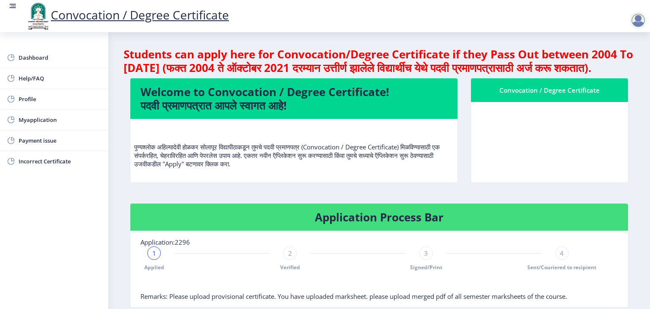
click at [634, 21] on div at bounding box center [637, 20] width 17 height 17
click at [556, 150] on nb-card-body at bounding box center [549, 142] width 157 height 80
click at [647, 303] on nb-layout-column "Students can apply here for Convocation/Degree Certificate if they Pass Out bet…" at bounding box center [378, 259] width 541 height 455
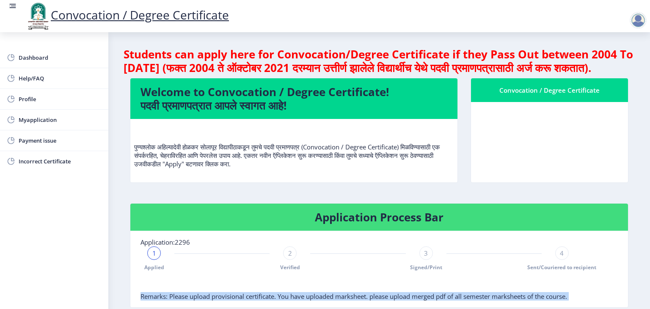
click at [647, 303] on nb-layout-column "Students can apply here for Convocation/Degree Certificate if they Pass Out bet…" at bounding box center [378, 259] width 541 height 455
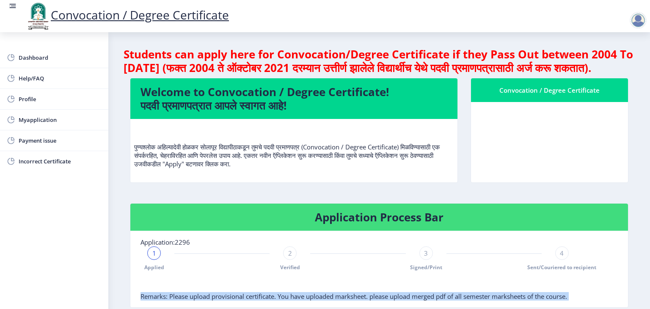
click at [647, 303] on nb-layout-column "Students can apply here for Convocation/Degree Certificate if they Pass Out bet…" at bounding box center [378, 259] width 541 height 455
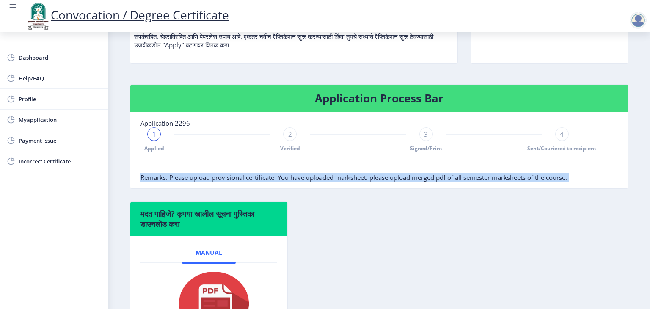
scroll to position [169, 0]
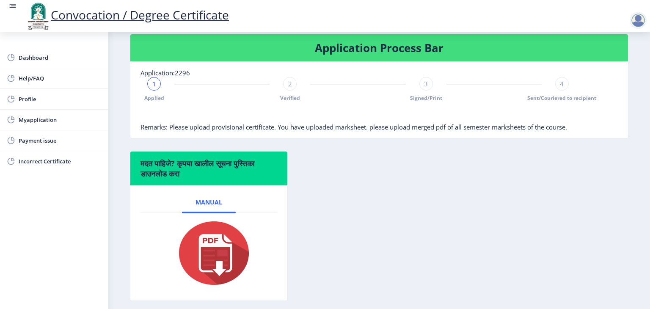
click at [154, 88] on span "1" at bounding box center [154, 84] width 4 height 8
click at [288, 88] on span "2" at bounding box center [290, 84] width 4 height 8
click at [348, 138] on nb-card-body "Application:2296 Applied 2 Verified 3 Signed/Print 4 Sent/Couriered to recipien…" at bounding box center [378, 100] width 497 height 76
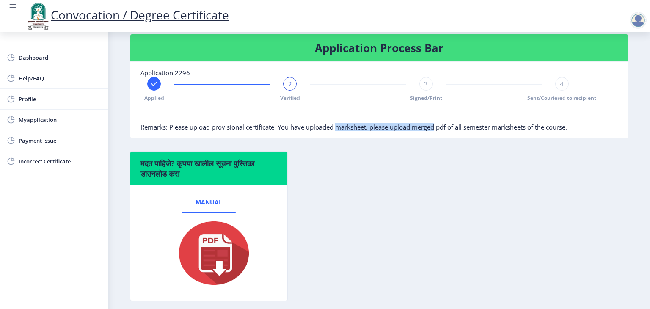
drag, startPoint x: 348, startPoint y: 147, endPoint x: 421, endPoint y: 157, distance: 73.1
click at [421, 151] on div "Application Process Bar Application:2296 Applied 2 Verified 3 Signed/Print 4 Se…" at bounding box center [378, 92] width 511 height 117
click at [455, 138] on nb-card-body "Application:2296 Applied 2 Verified 3 Signed/Print 4 Sent/Couriered to recipien…" at bounding box center [378, 100] width 497 height 76
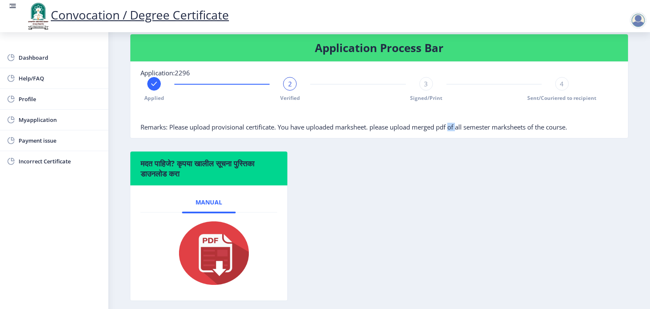
click at [455, 138] on nb-card-body "Application:2296 Applied 2 Verified 3 Signed/Print 4 Sent/Couriered to recipien…" at bounding box center [378, 100] width 497 height 76
click at [425, 88] on span "3" at bounding box center [426, 84] width 4 height 8
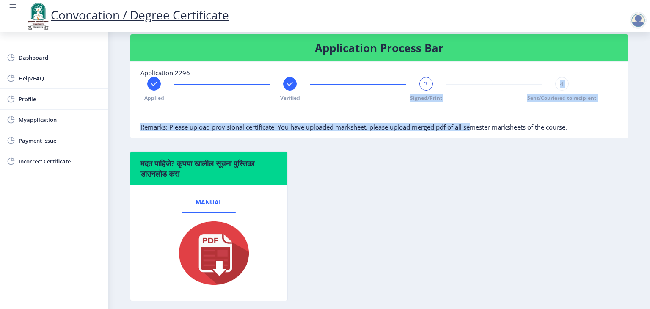
drag, startPoint x: 425, startPoint y: 98, endPoint x: 479, endPoint y: 176, distance: 95.1
click at [479, 176] on ngx-student-paid "Students can apply here for Convocation/Degree Certificate if they Pass Out bet…" at bounding box center [379, 95] width 498 height 435
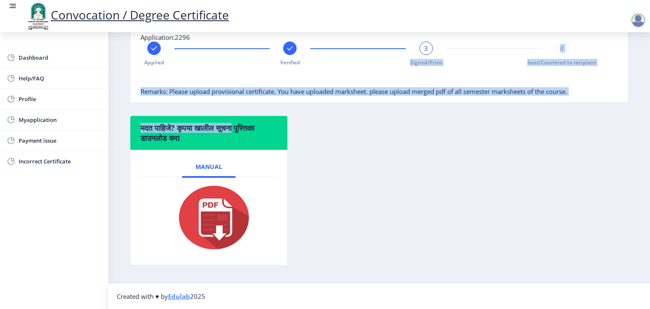
scroll to position [217, 0]
click at [558, 64] on span "Sent/Couriered to recipient" at bounding box center [561, 62] width 69 height 7
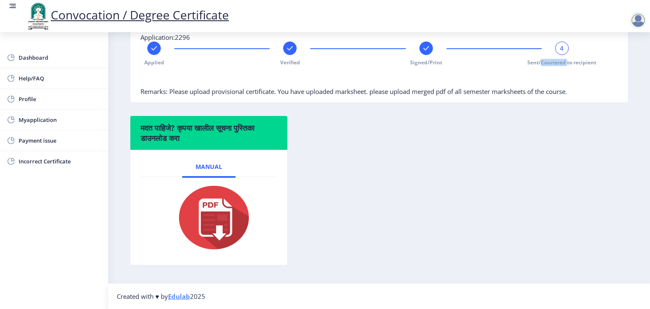
click at [558, 64] on span "Sent/Couriered to recipient" at bounding box center [561, 62] width 69 height 7
click at [425, 59] on span "Signed/Print" at bounding box center [426, 62] width 32 height 7
click at [428, 46] on div "3" at bounding box center [426, 48] width 14 height 14
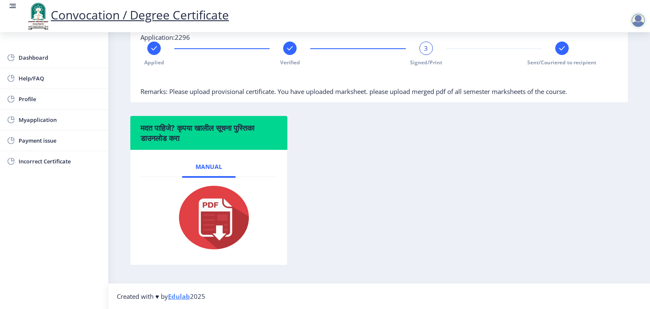
click at [428, 46] on div "3" at bounding box center [426, 48] width 14 height 14
click at [213, 224] on img at bounding box center [208, 218] width 85 height 68
click at [560, 43] on div at bounding box center [562, 48] width 14 height 14
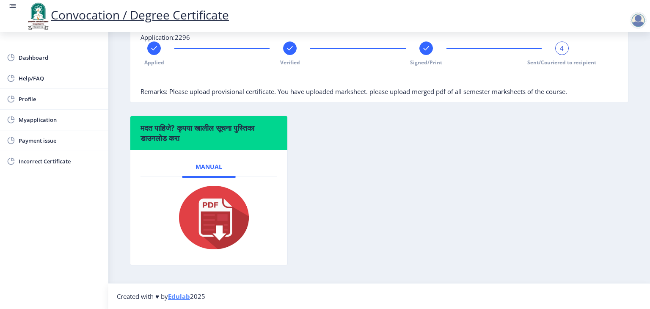
click at [560, 43] on div "4" at bounding box center [562, 48] width 14 height 14
click at [29, 118] on span "Myapplication" at bounding box center [60, 120] width 83 height 10
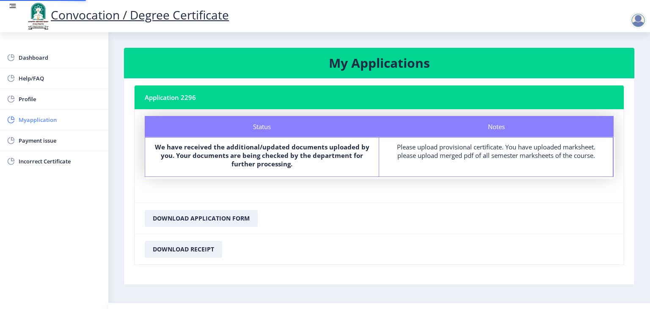
click at [29, 118] on span "Myapplication" at bounding box center [60, 120] width 83 height 10
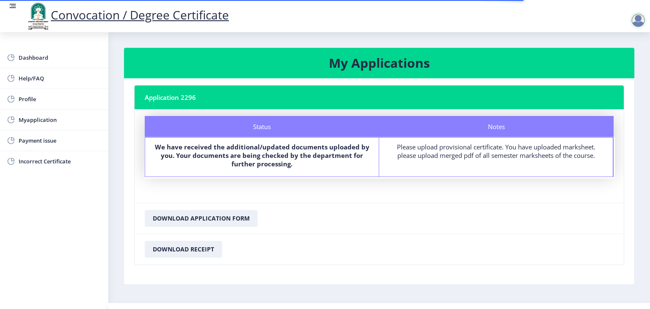
click at [240, 146] on b "We have received the additional/updated documents uploaded by you. Your documen…" at bounding box center [262, 155] width 214 height 25
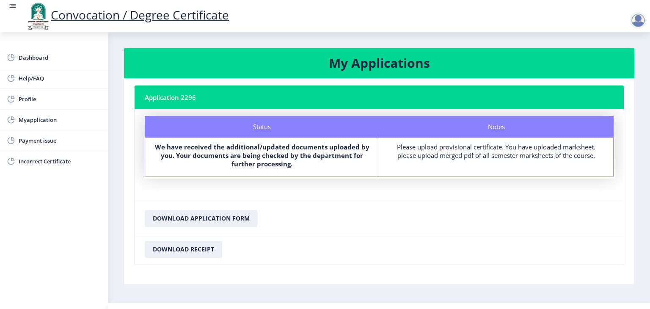
click at [299, 273] on nb-card-body "Application 2296 Status Notes Status We have received the additional/updated do…" at bounding box center [379, 181] width 510 height 206
click at [23, 100] on span "Profile" at bounding box center [60, 99] width 83 height 10
select select
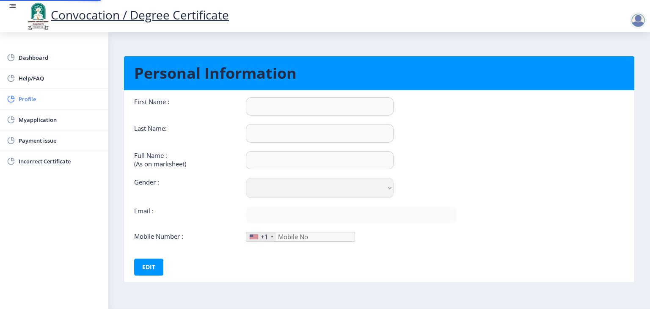
type input "Priyanka"
type input "Adasule"
type input "[PERSON_NAME]"
select select "[DEMOGRAPHIC_DATA]"
type input "[EMAIL_ADDRESS][DOMAIN_NAME]"
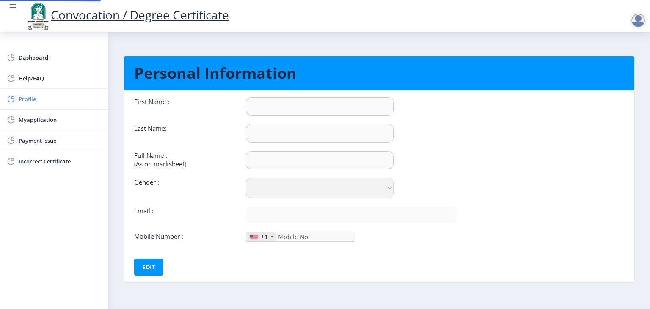
type input "7875060605"
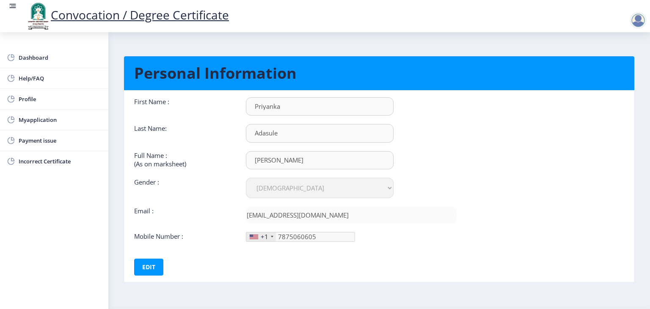
click at [636, 21] on div at bounding box center [637, 20] width 17 height 17
click at [613, 68] on span "Log out" at bounding box center [616, 66] width 54 height 10
